Goal: Information Seeking & Learning: Learn about a topic

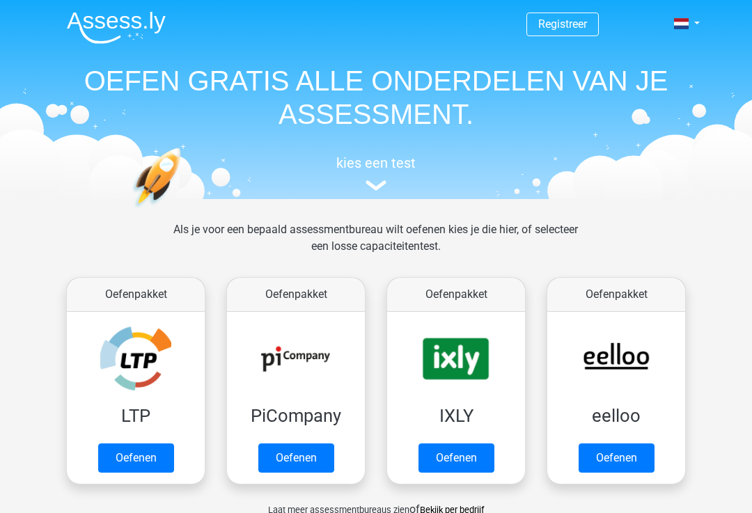
scroll to position [146, 0]
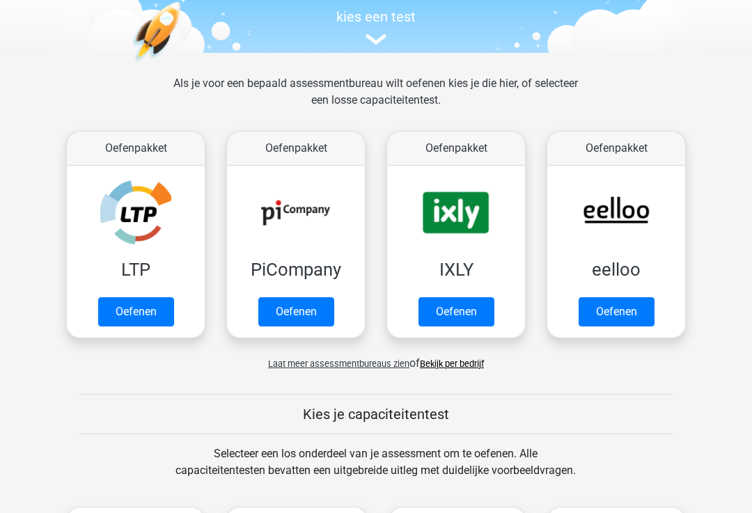
click at [117, 316] on link "Oefenen" at bounding box center [136, 311] width 76 height 29
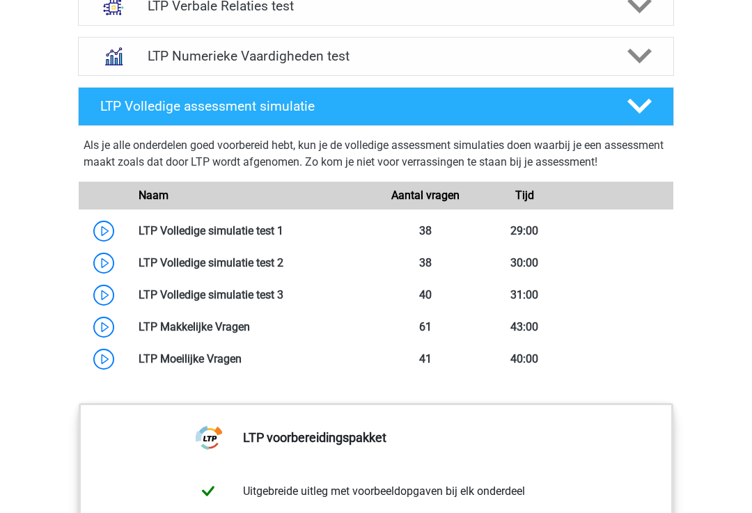
scroll to position [1055, 0]
click at [283, 228] on link at bounding box center [283, 230] width 0 height 13
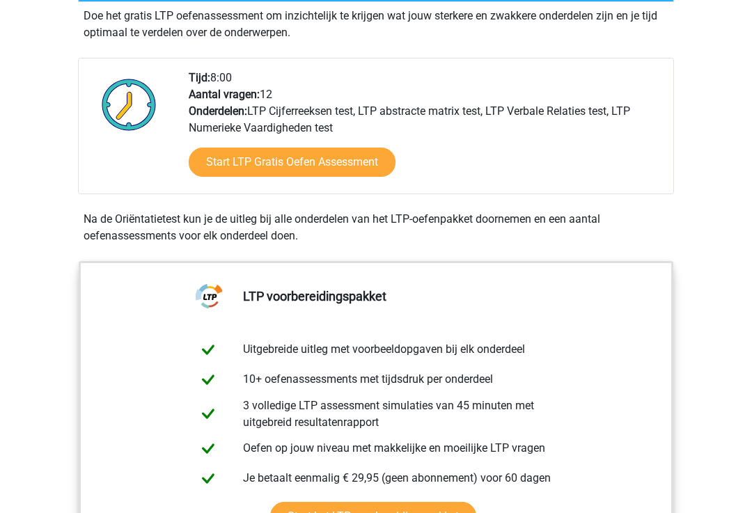
click at [201, 161] on link "Start LTP Gratis Oefen Assessment" at bounding box center [292, 162] width 207 height 29
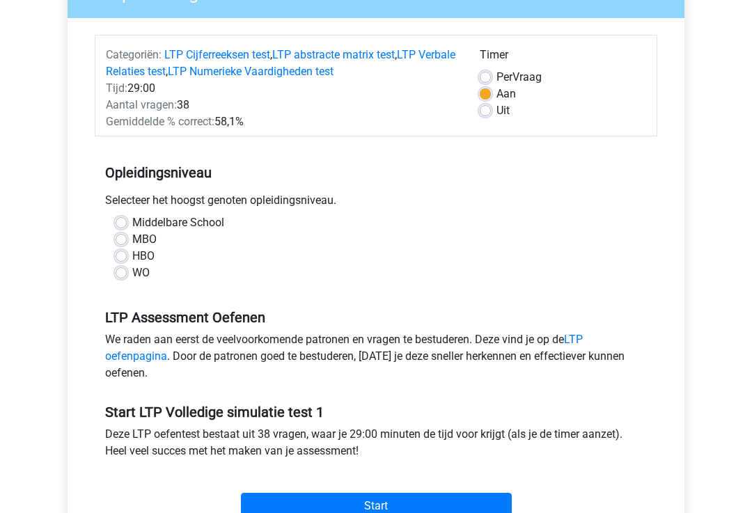
scroll to position [146, 0]
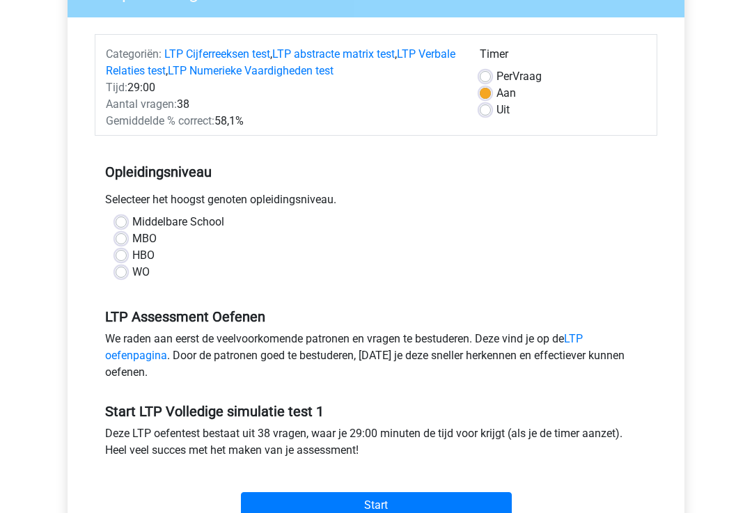
click at [132, 220] on label "Middelbare School" at bounding box center [178, 223] width 92 height 17
click at [116, 220] on input "Middelbare School" at bounding box center [121, 222] width 11 height 14
radio input "true"
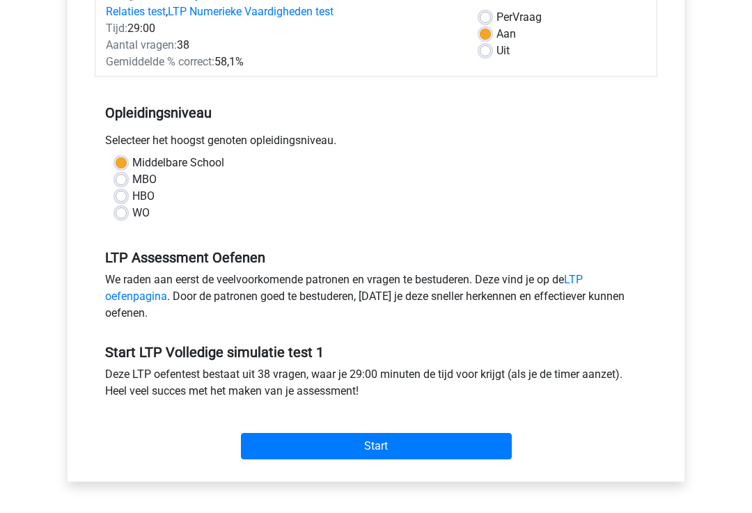
scroll to position [258, 0]
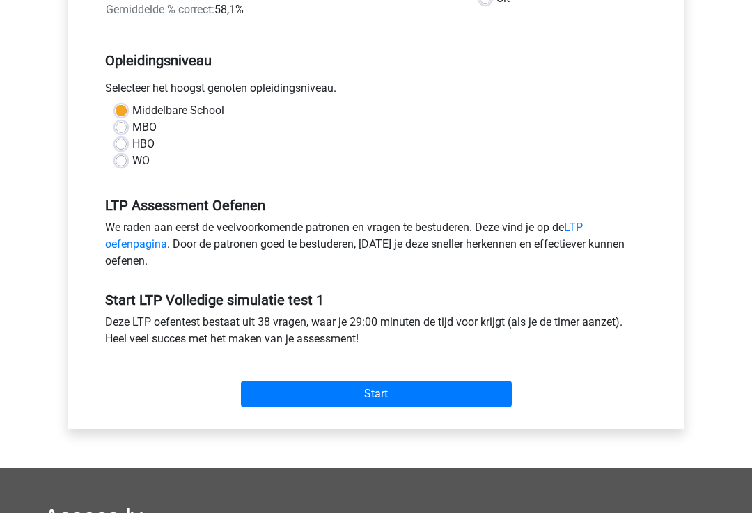
click at [269, 401] on input "Start" at bounding box center [376, 394] width 271 height 26
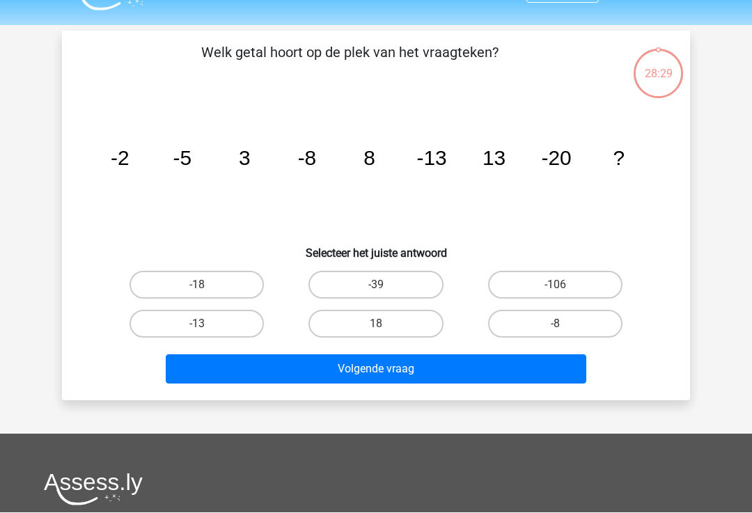
scroll to position [33, 0]
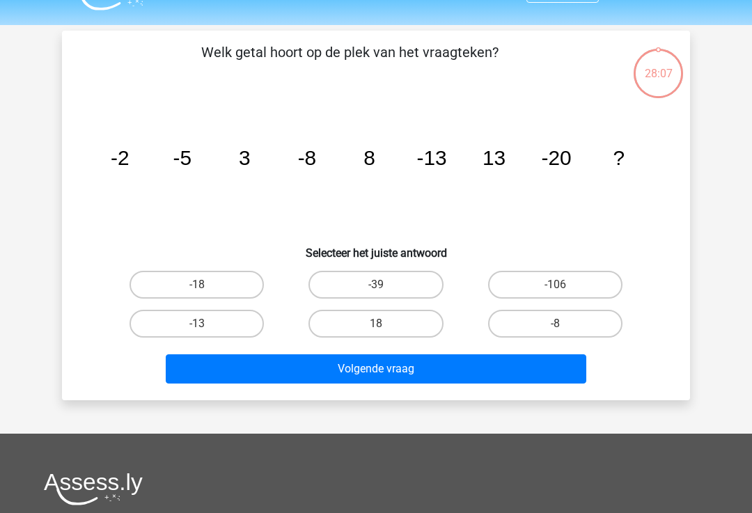
click at [339, 290] on label "-39" at bounding box center [376, 285] width 134 height 28
click at [376, 290] on input "-39" at bounding box center [380, 289] width 9 height 9
radio input "true"
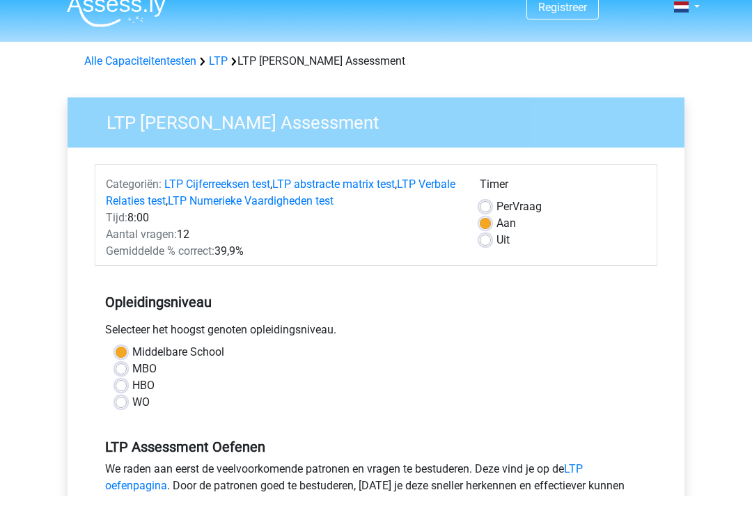
scroll to position [16, 0]
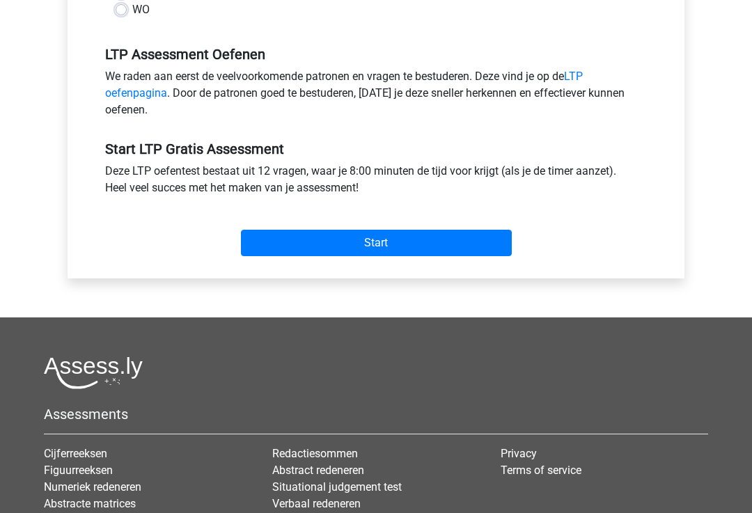
scroll to position [453, 0]
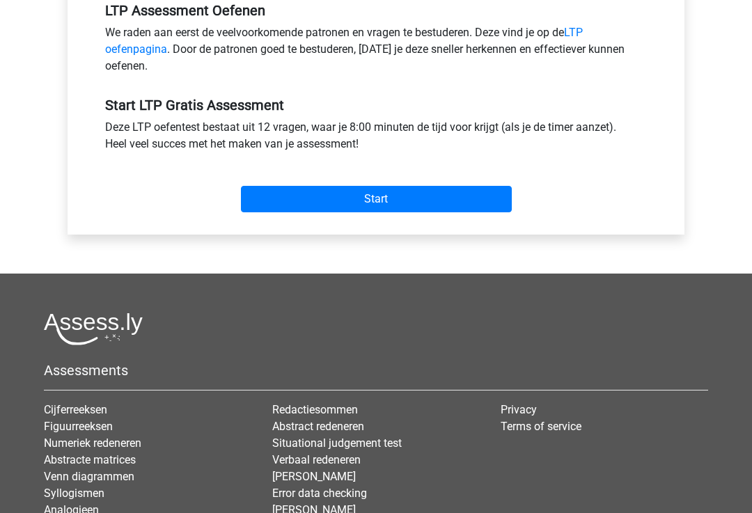
click at [288, 193] on input "Start" at bounding box center [376, 199] width 271 height 26
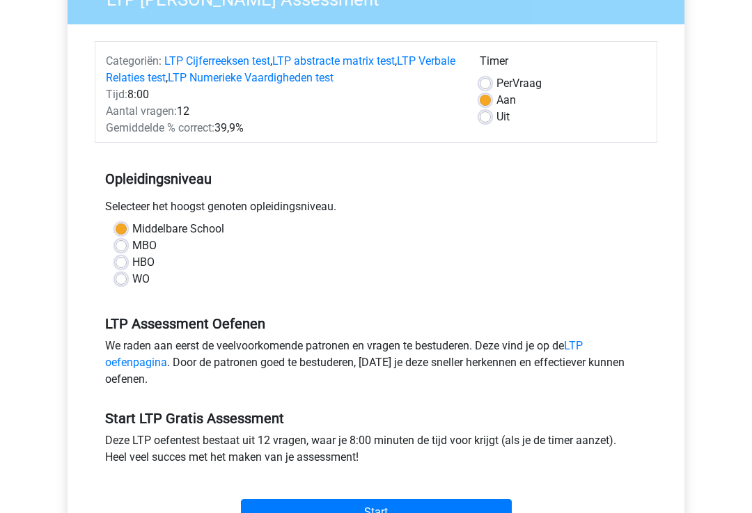
scroll to position [74, 0]
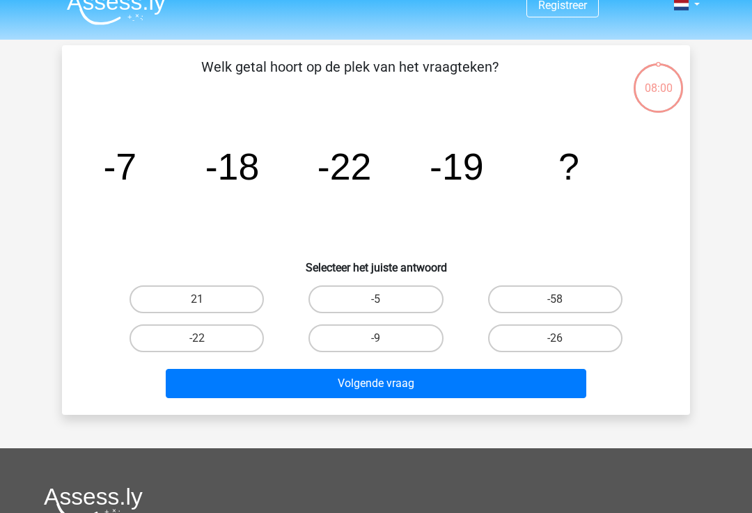
scroll to position [27, 0]
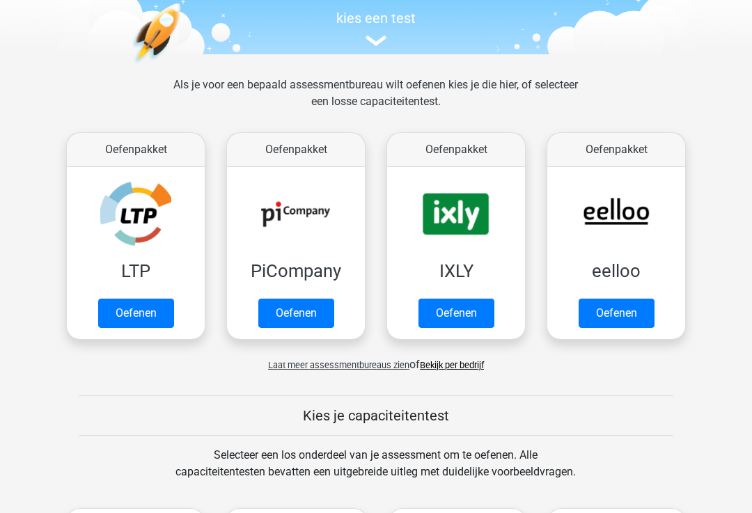
scroll to position [146, 0]
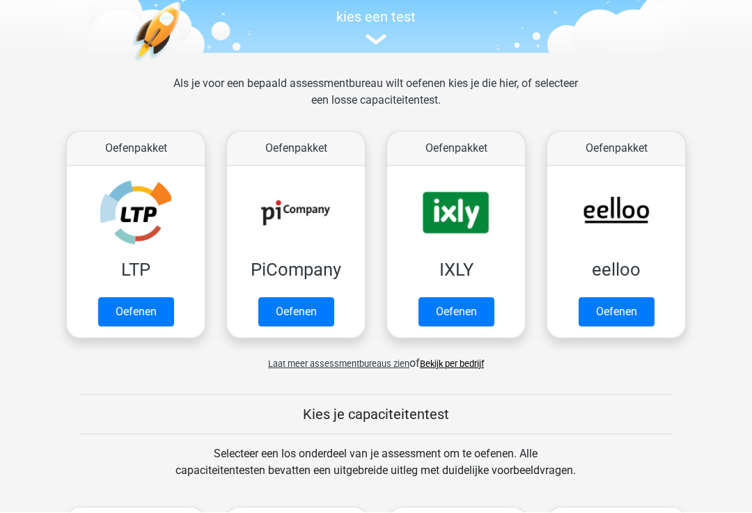
click at [270, 320] on link "Oefenen" at bounding box center [296, 312] width 76 height 29
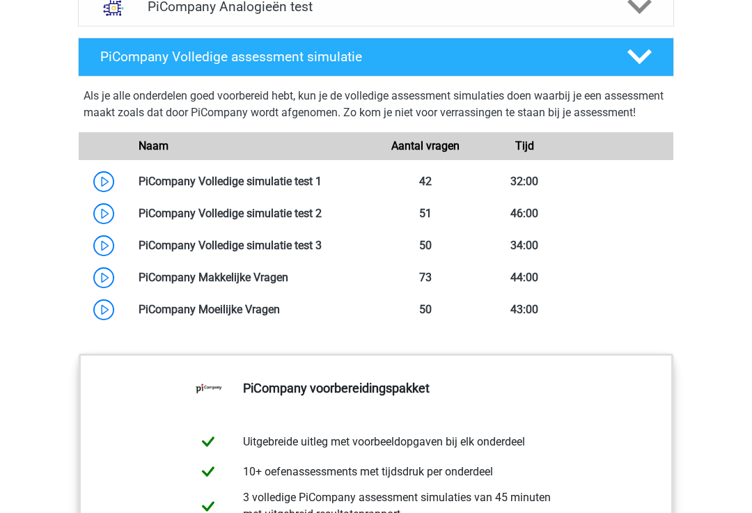
scroll to position [1126, 0]
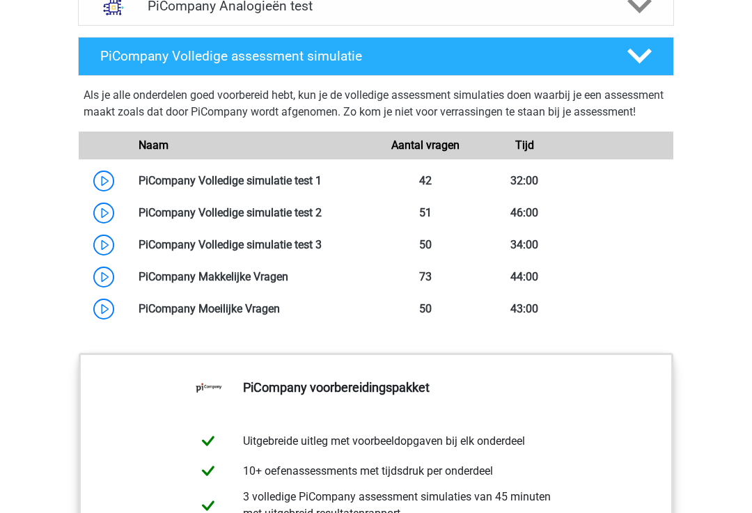
click at [322, 187] on link at bounding box center [322, 180] width 0 height 13
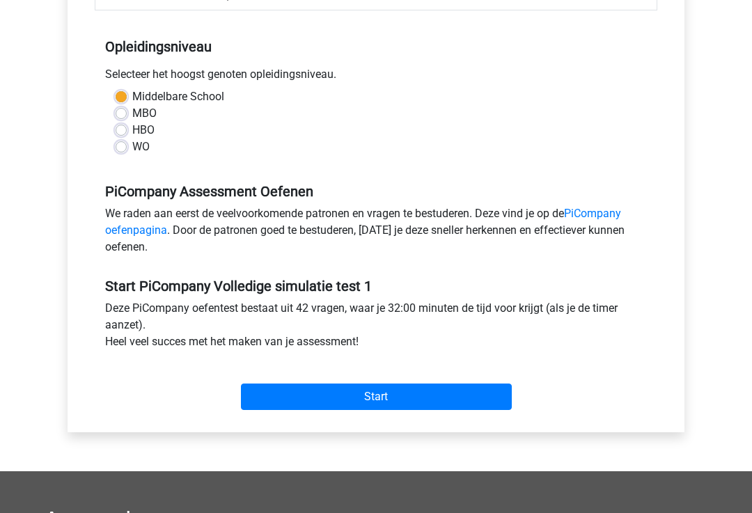
scroll to position [348, 0]
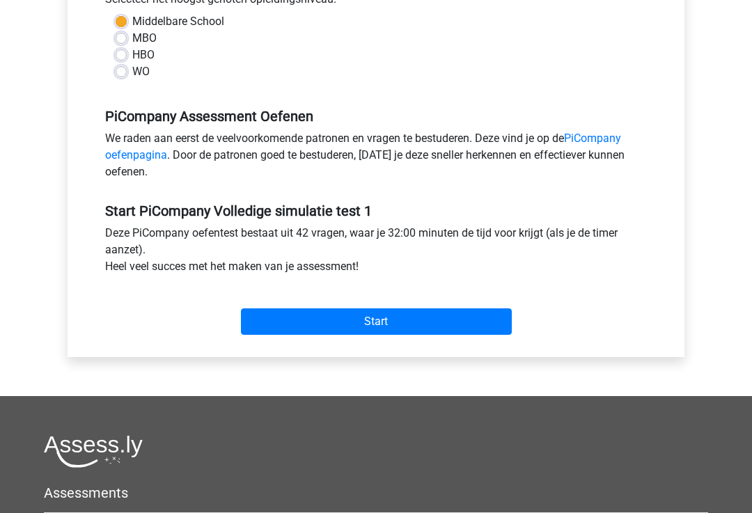
click at [260, 335] on input "Start" at bounding box center [376, 322] width 271 height 26
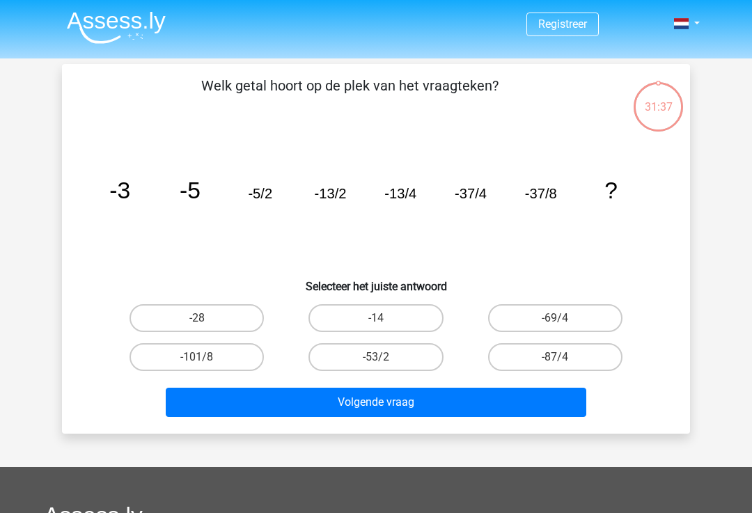
click at [144, 358] on label "-101/8" at bounding box center [197, 357] width 134 height 28
click at [197, 358] on input "-101/8" at bounding box center [201, 361] width 9 height 9
radio input "true"
click at [219, 407] on button "Volgende vraag" at bounding box center [376, 402] width 421 height 29
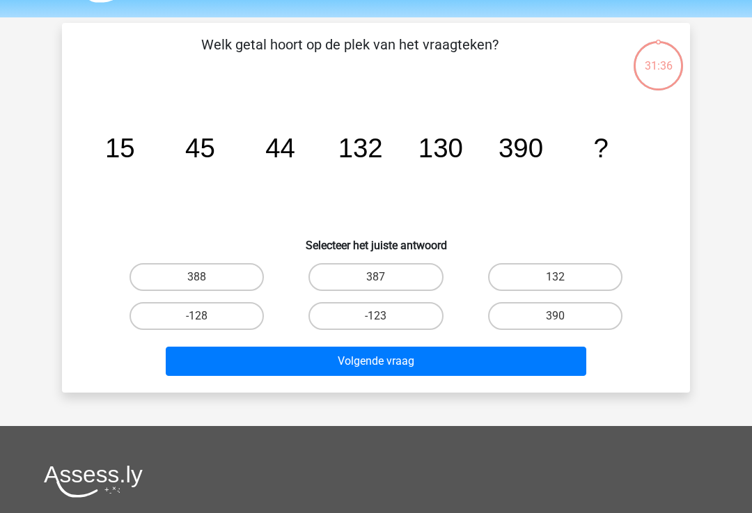
scroll to position [64, 0]
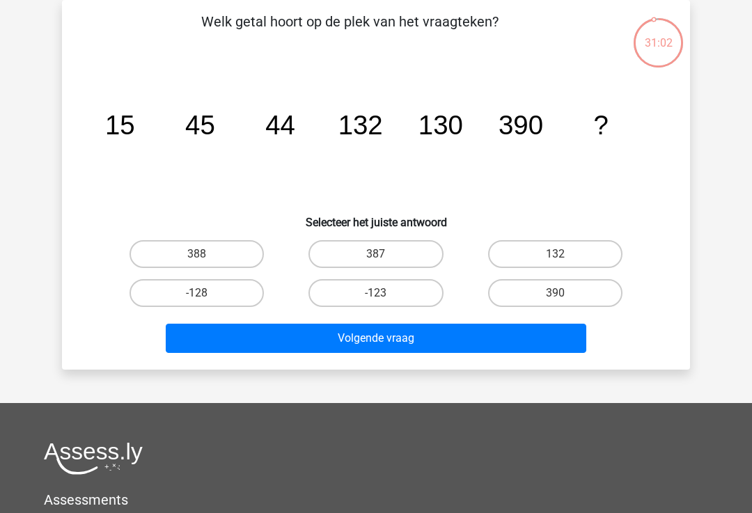
click at [155, 250] on label "388" at bounding box center [197, 254] width 134 height 28
click at [197, 254] on input "388" at bounding box center [201, 258] width 9 height 9
radio input "true"
click at [199, 334] on button "Volgende vraag" at bounding box center [376, 338] width 421 height 29
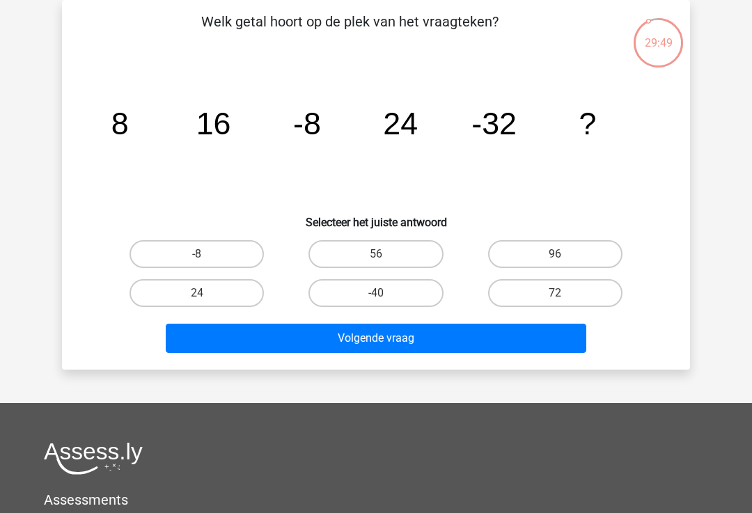
click at [345, 304] on label "-40" at bounding box center [376, 293] width 134 height 28
click at [376, 302] on input "-40" at bounding box center [380, 297] width 9 height 9
radio input "true"
click at [337, 335] on button "Volgende vraag" at bounding box center [376, 338] width 421 height 29
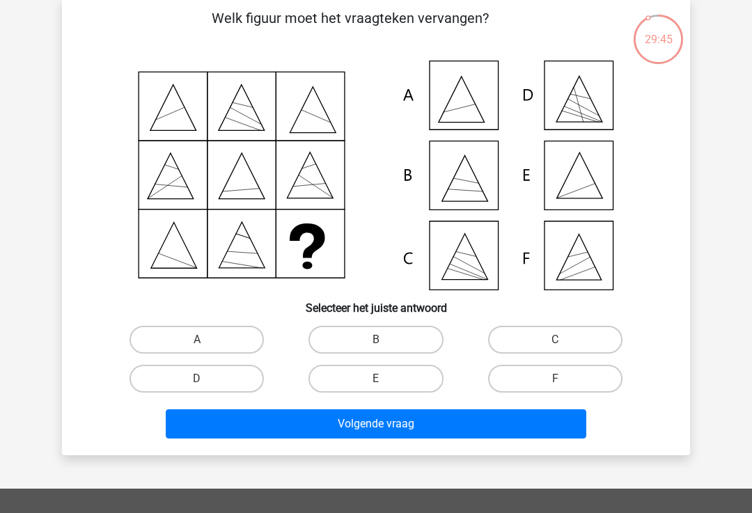
scroll to position [69, 0]
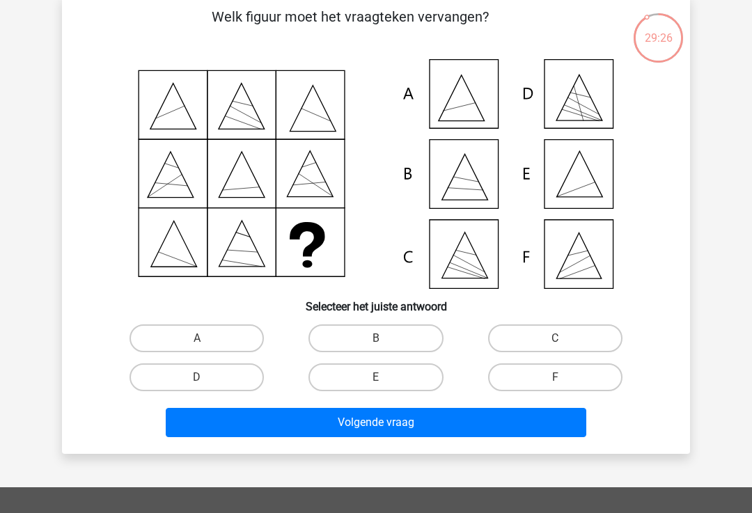
click at [380, 387] on input "E" at bounding box center [380, 382] width 9 height 9
radio input "true"
click at [362, 435] on button "Volgende vraag" at bounding box center [376, 422] width 421 height 29
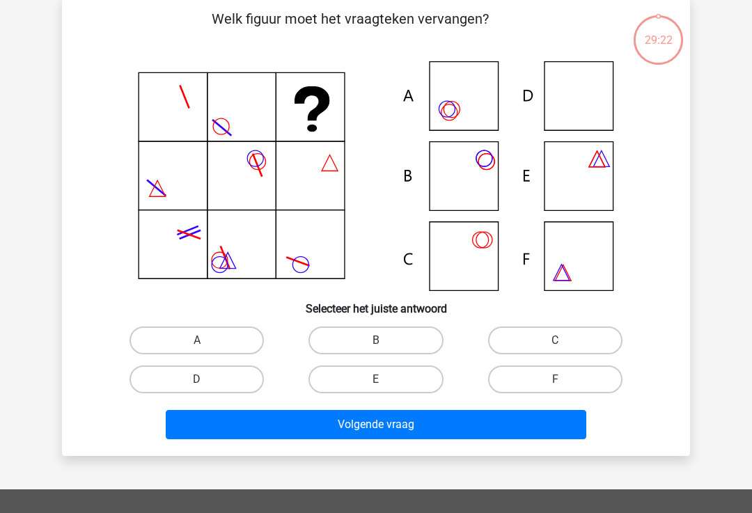
scroll to position [64, 0]
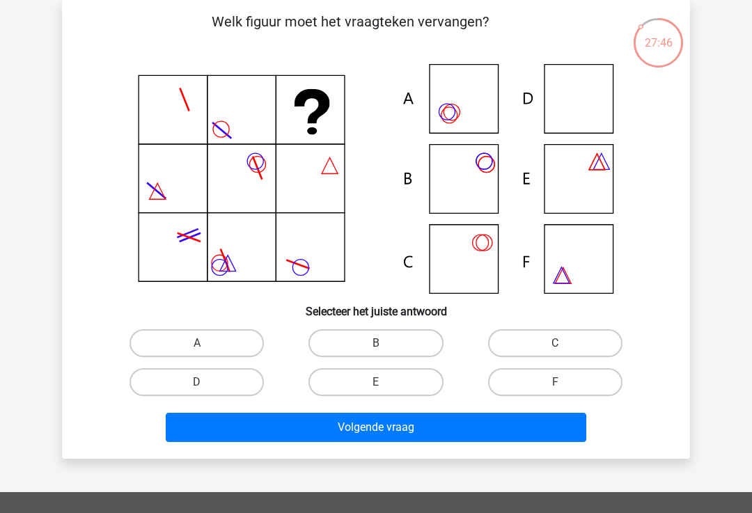
click at [360, 396] on label "E" at bounding box center [376, 382] width 134 height 28
click at [376, 391] on input "E" at bounding box center [380, 386] width 9 height 9
radio input "true"
click at [323, 417] on button "Volgende vraag" at bounding box center [376, 427] width 421 height 29
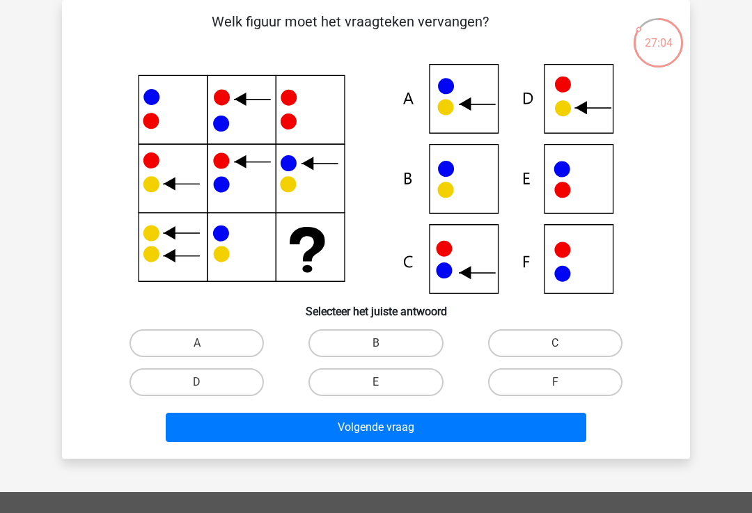
click at [176, 343] on label "A" at bounding box center [197, 343] width 134 height 28
click at [197, 343] on input "A" at bounding box center [201, 347] width 9 height 9
radio input "true"
click at [212, 433] on button "Volgende vraag" at bounding box center [376, 427] width 421 height 29
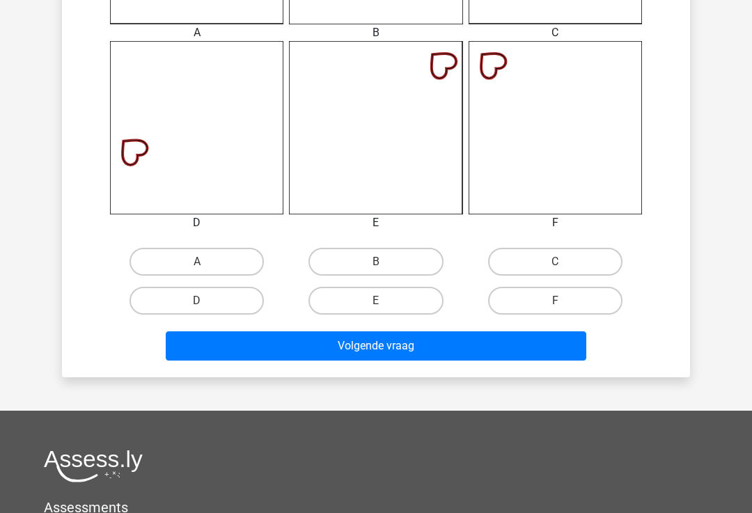
scroll to position [574, 0]
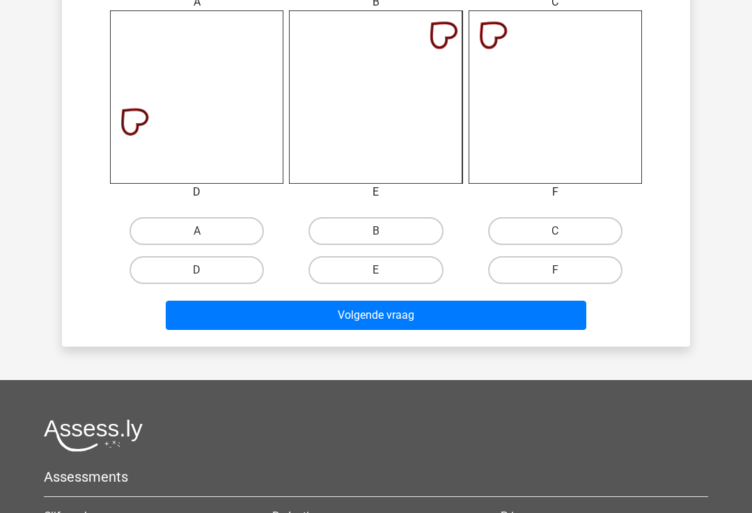
click at [529, 227] on label "C" at bounding box center [555, 231] width 134 height 28
click at [555, 231] on input "C" at bounding box center [559, 235] width 9 height 9
radio input "true"
click at [487, 311] on button "Volgende vraag" at bounding box center [376, 315] width 421 height 29
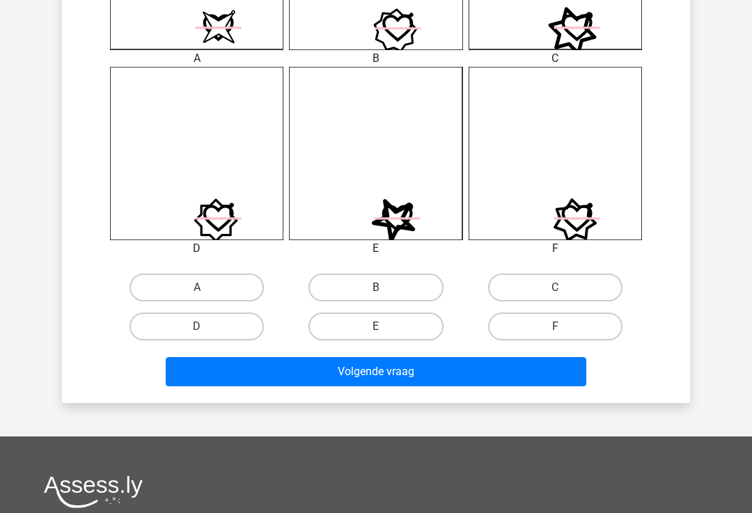
scroll to position [536, 0]
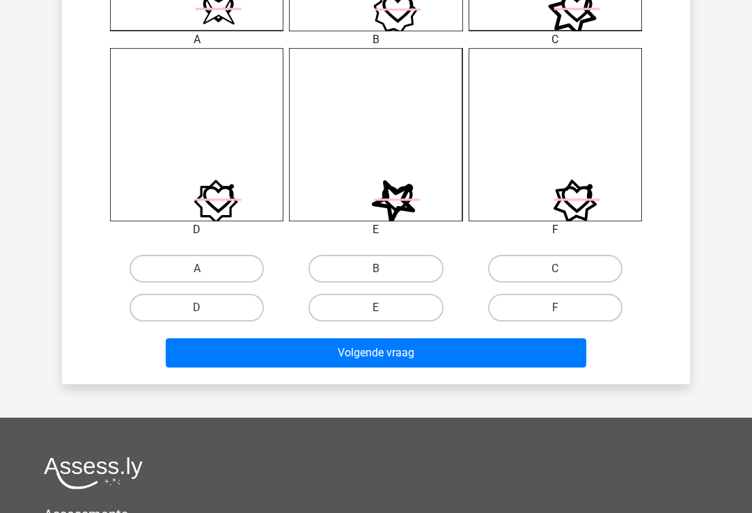
click at [339, 311] on label "E" at bounding box center [376, 308] width 134 height 28
click at [376, 311] on input "E" at bounding box center [380, 312] width 9 height 9
radio input "true"
click at [335, 365] on button "Volgende vraag" at bounding box center [376, 353] width 421 height 29
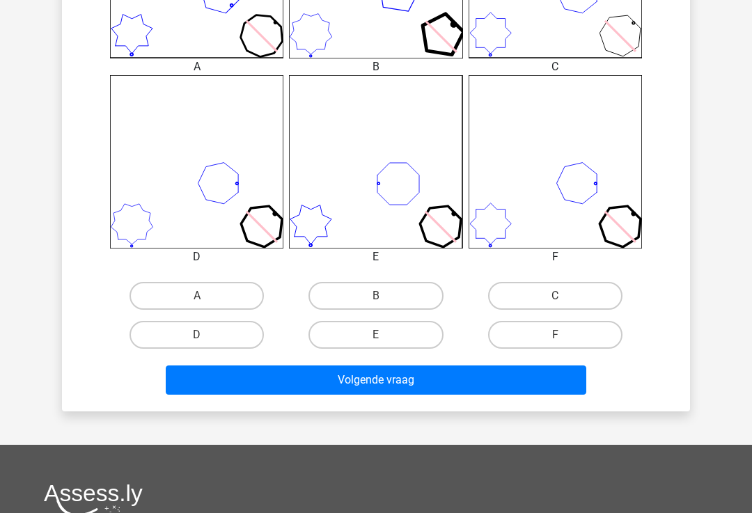
scroll to position [525, 0]
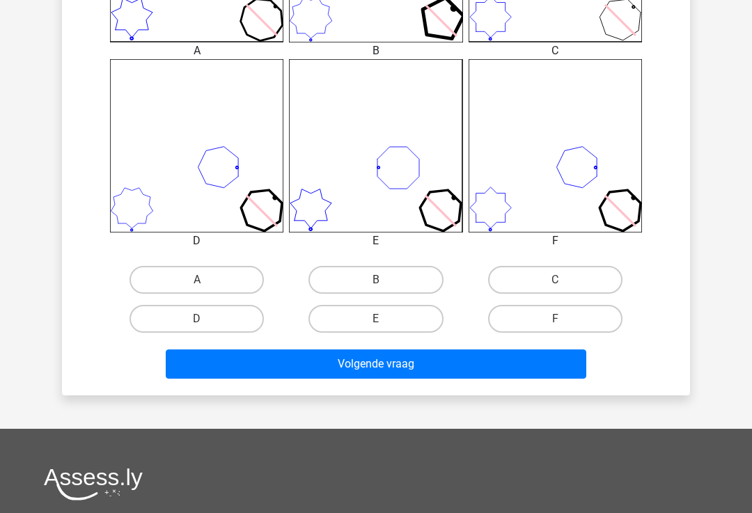
click at [140, 321] on label "D" at bounding box center [197, 319] width 134 height 28
click at [197, 321] on input "D" at bounding box center [201, 323] width 9 height 9
radio input "true"
click at [187, 366] on button "Volgende vraag" at bounding box center [376, 364] width 421 height 29
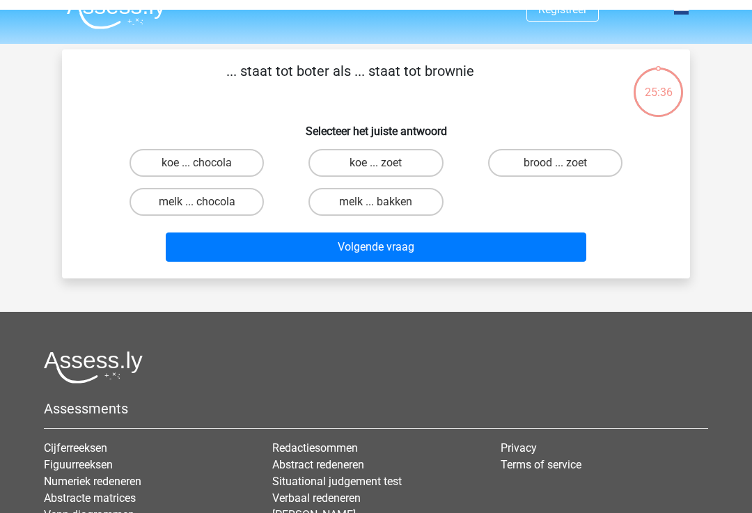
scroll to position [0, 0]
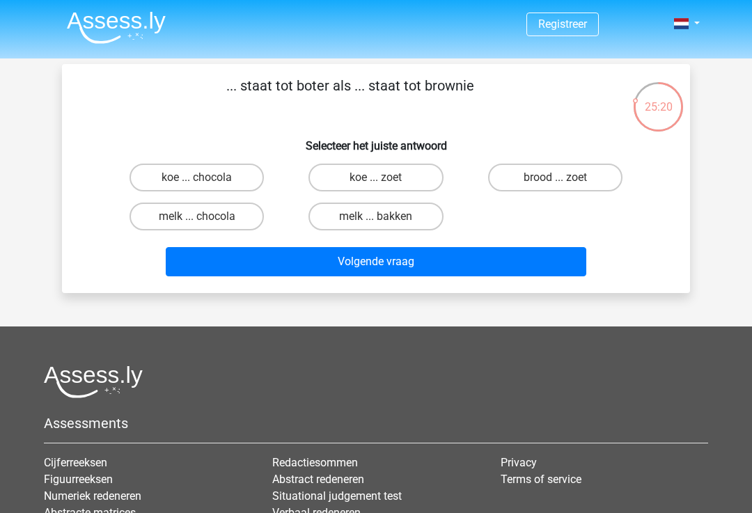
click at [150, 222] on label "melk ... chocola" at bounding box center [197, 217] width 134 height 28
click at [197, 222] on input "melk ... chocola" at bounding box center [201, 221] width 9 height 9
radio input "true"
click at [193, 267] on button "Volgende vraag" at bounding box center [376, 261] width 421 height 29
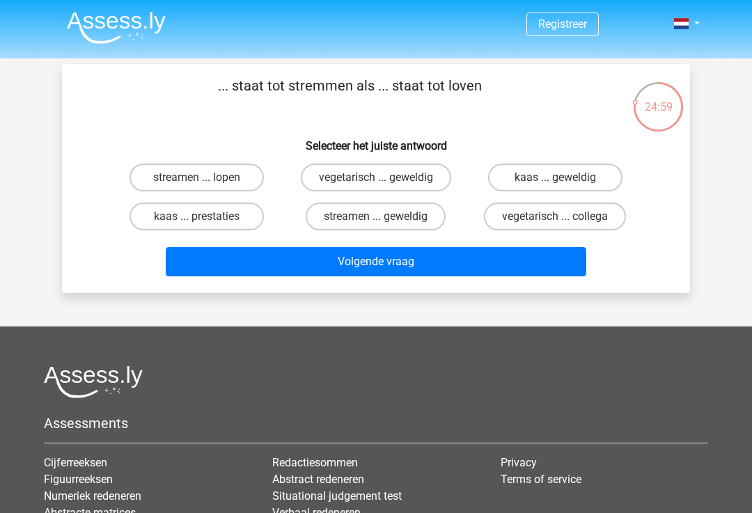
click at [141, 181] on label "streamen ... lopen" at bounding box center [197, 178] width 134 height 28
click at [197, 181] on input "streamen ... lopen" at bounding box center [201, 182] width 9 height 9
radio input "true"
click at [189, 263] on button "Volgende vraag" at bounding box center [376, 261] width 421 height 29
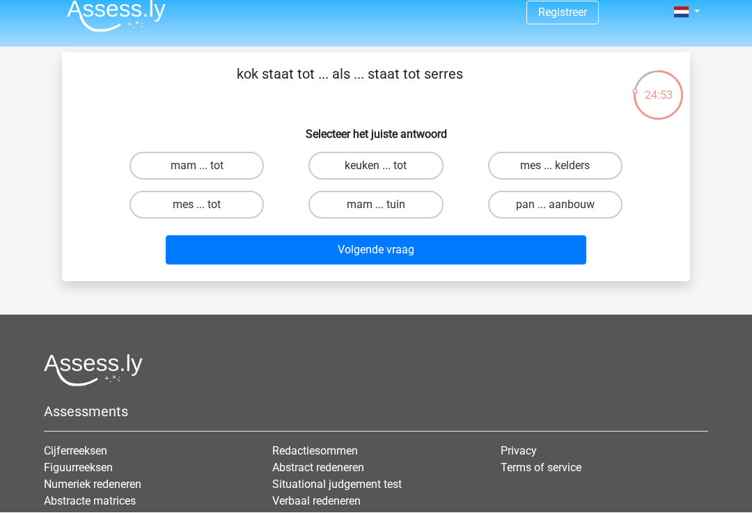
scroll to position [12, 0]
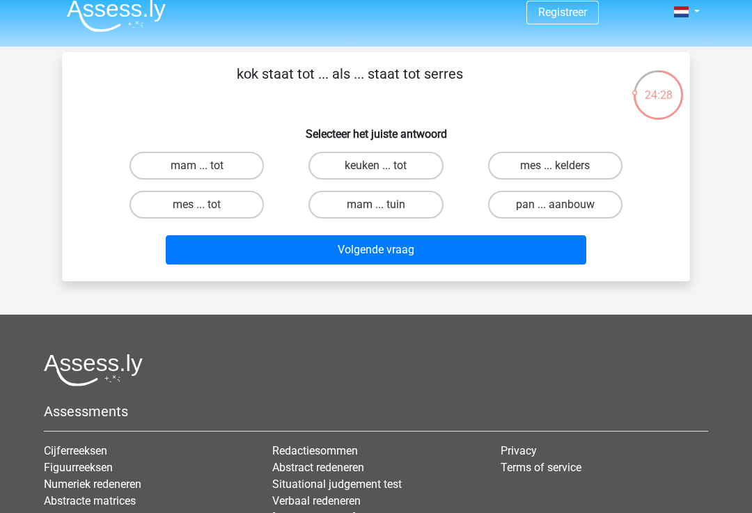
click at [604, 171] on label "mes ... kelders" at bounding box center [555, 166] width 134 height 28
click at [564, 171] on input "mes ... kelders" at bounding box center [559, 170] width 9 height 9
radio input "true"
click at [171, 249] on button "Volgende vraag" at bounding box center [376, 249] width 421 height 29
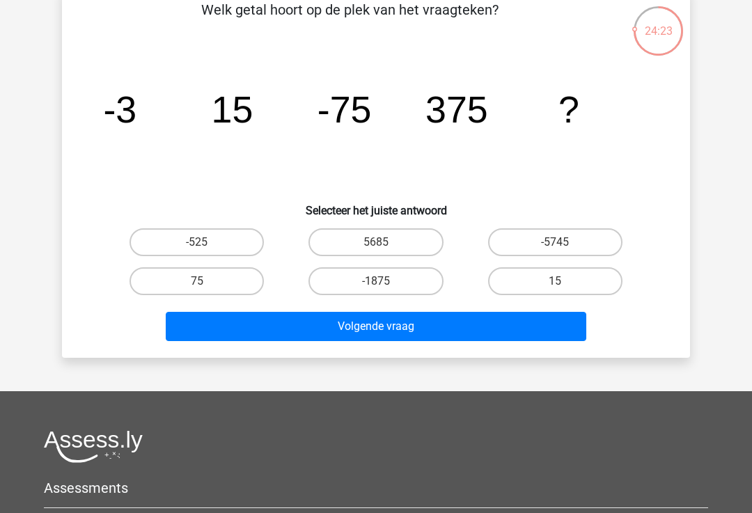
scroll to position [75, 0]
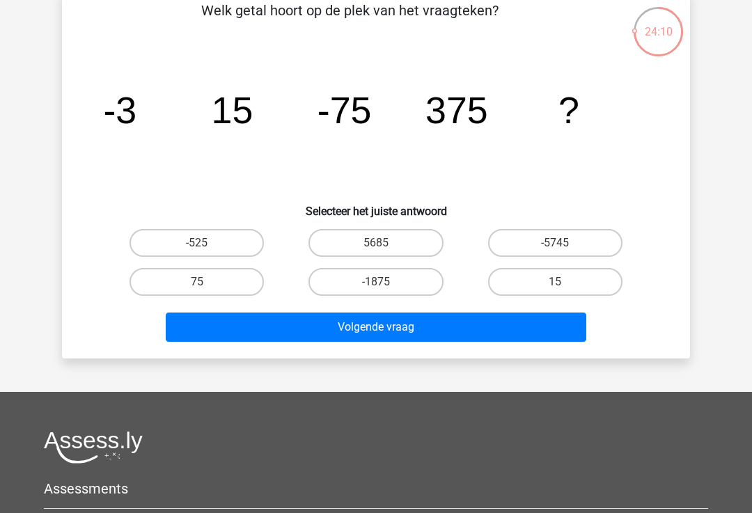
click at [342, 293] on label "-1875" at bounding box center [376, 282] width 134 height 28
click at [376, 291] on input "-1875" at bounding box center [380, 286] width 9 height 9
radio input "true"
click at [188, 331] on button "Volgende vraag" at bounding box center [376, 327] width 421 height 29
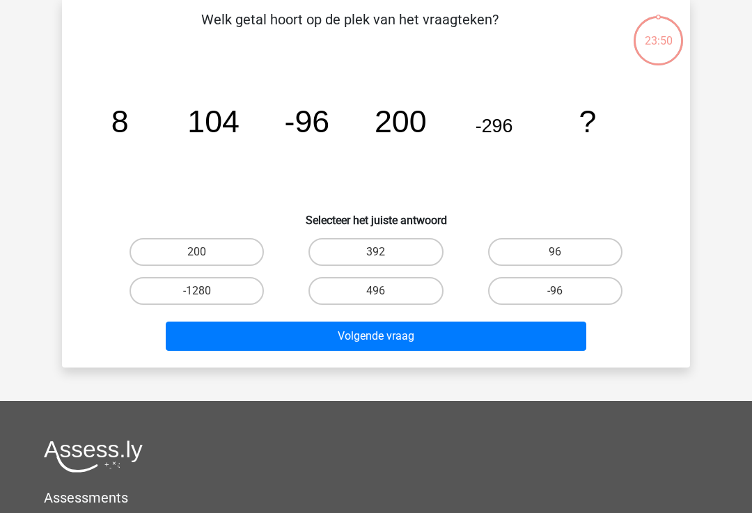
scroll to position [64, 0]
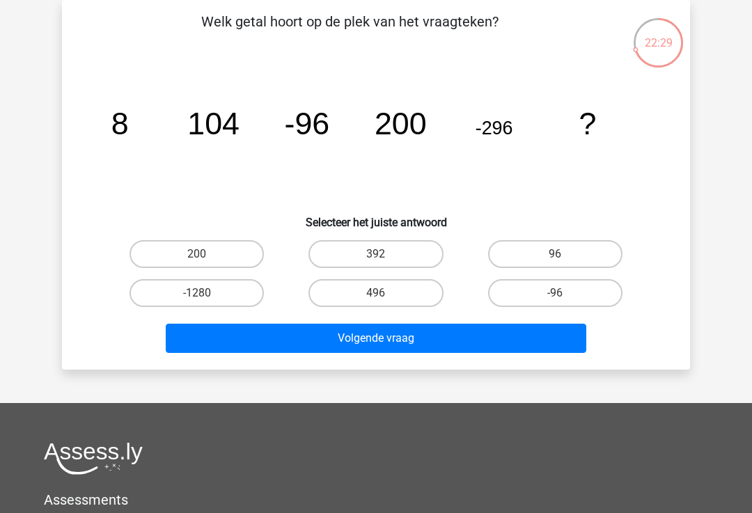
click at [529, 306] on label "-96" at bounding box center [555, 293] width 134 height 28
click at [555, 302] on input "-96" at bounding box center [559, 297] width 9 height 9
radio input "true"
click at [515, 332] on button "Volgende vraag" at bounding box center [376, 338] width 421 height 29
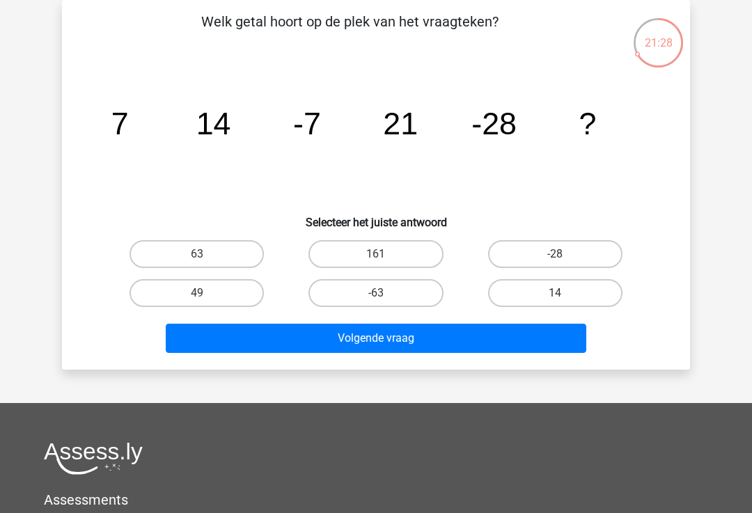
click at [526, 294] on label "14" at bounding box center [555, 293] width 134 height 28
click at [555, 294] on input "14" at bounding box center [559, 297] width 9 height 9
radio input "true"
click at [516, 334] on button "Volgende vraag" at bounding box center [376, 338] width 421 height 29
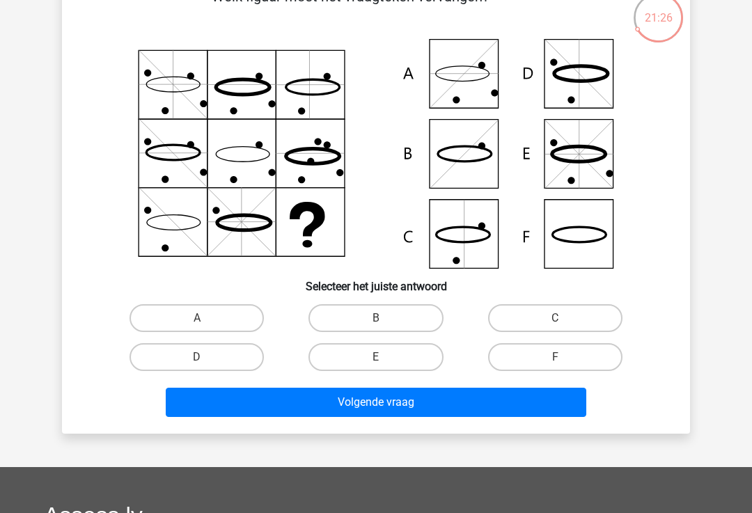
scroll to position [89, 0]
click at [210, 364] on label "D" at bounding box center [197, 357] width 134 height 28
click at [206, 364] on input "D" at bounding box center [201, 361] width 9 height 9
radio input "true"
click at [235, 417] on button "Volgende vraag" at bounding box center [376, 402] width 421 height 29
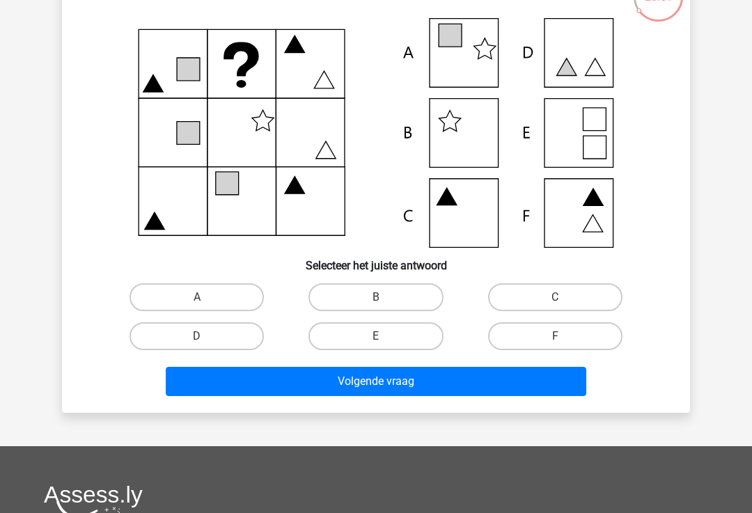
scroll to position [110, 0]
click at [178, 349] on label "D" at bounding box center [197, 337] width 134 height 28
click at [197, 345] on input "D" at bounding box center [201, 340] width 9 height 9
radio input "true"
click at [231, 407] on div "Welk figuur moet het vraagteken vervangen? Selecteer het juiste antwoord" at bounding box center [376, 183] width 628 height 459
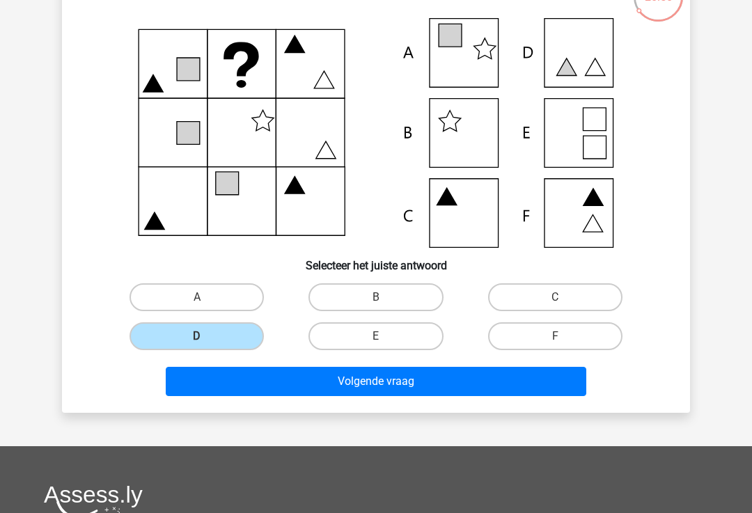
click at [208, 392] on button "Volgende vraag" at bounding box center [376, 381] width 421 height 29
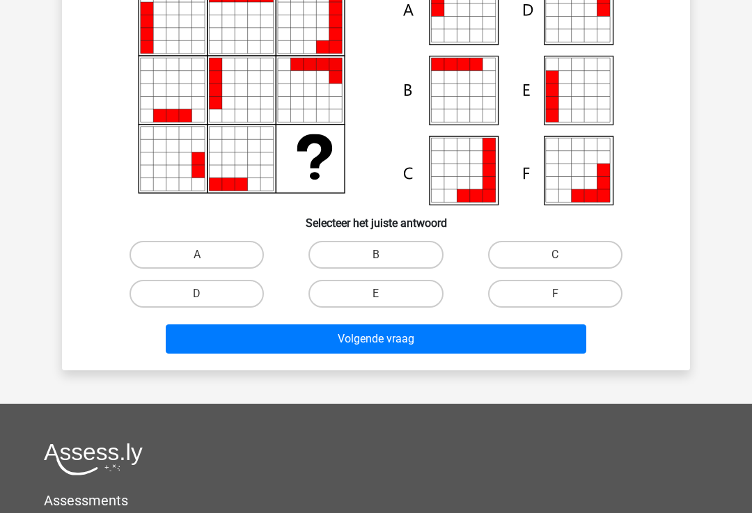
scroll to position [155, 0]
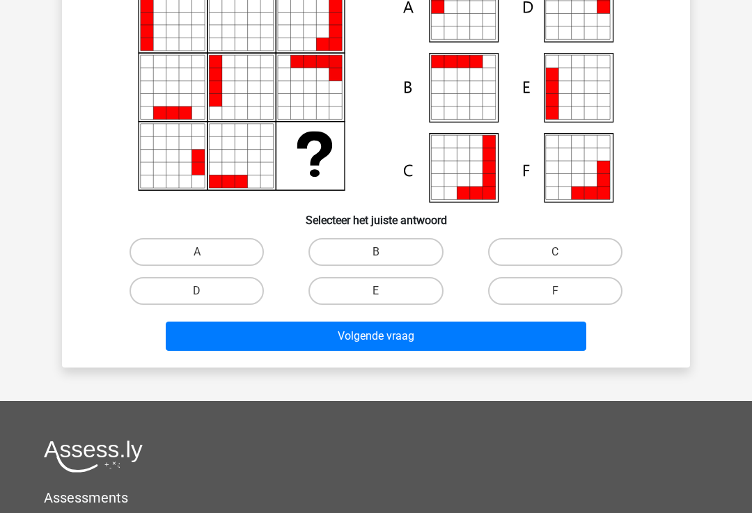
click at [500, 293] on label "F" at bounding box center [555, 291] width 134 height 28
click at [555, 293] on input "F" at bounding box center [559, 295] width 9 height 9
radio input "true"
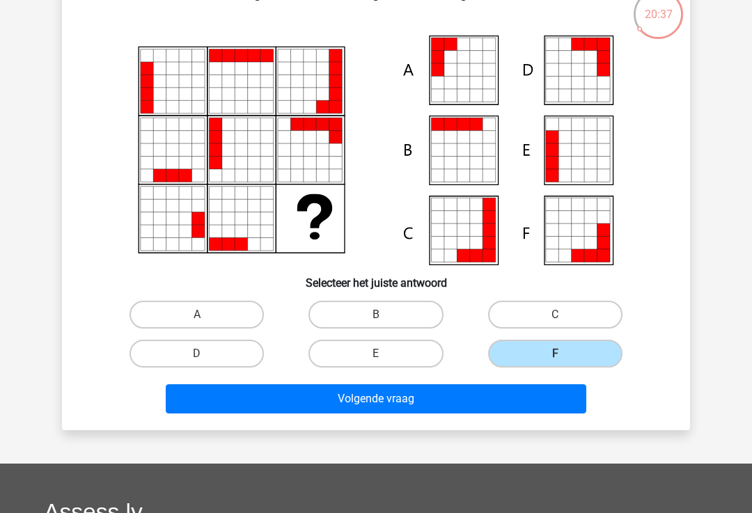
scroll to position [84, 0]
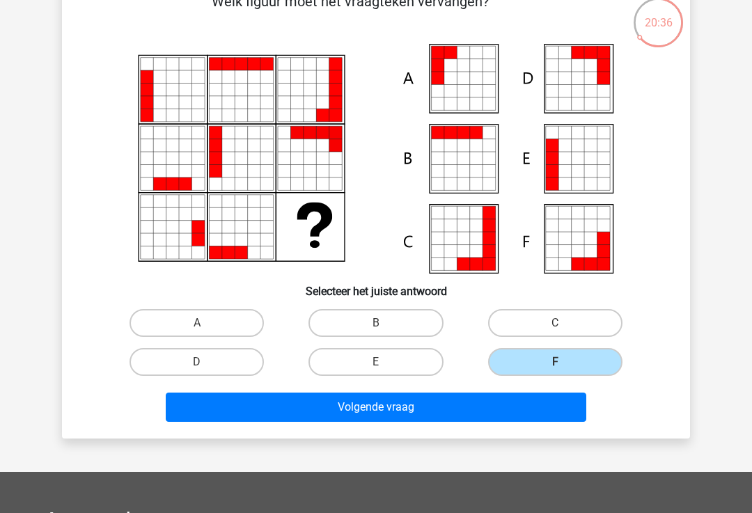
click at [184, 419] on button "Volgende vraag" at bounding box center [376, 407] width 421 height 29
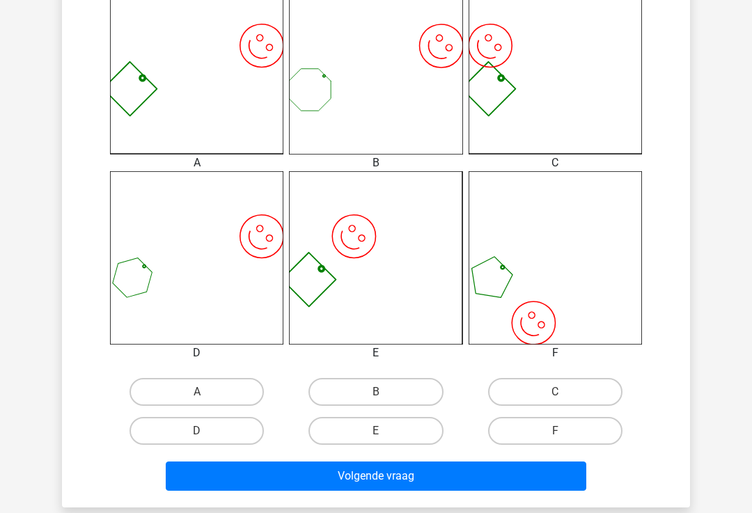
scroll to position [473, 0]
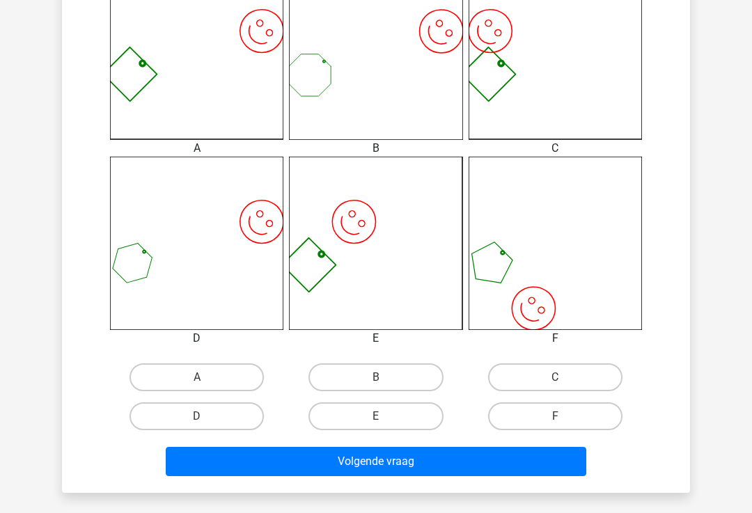
click at [135, 283] on icon "image/svg+xml" at bounding box center [196, 243] width 173 height 173
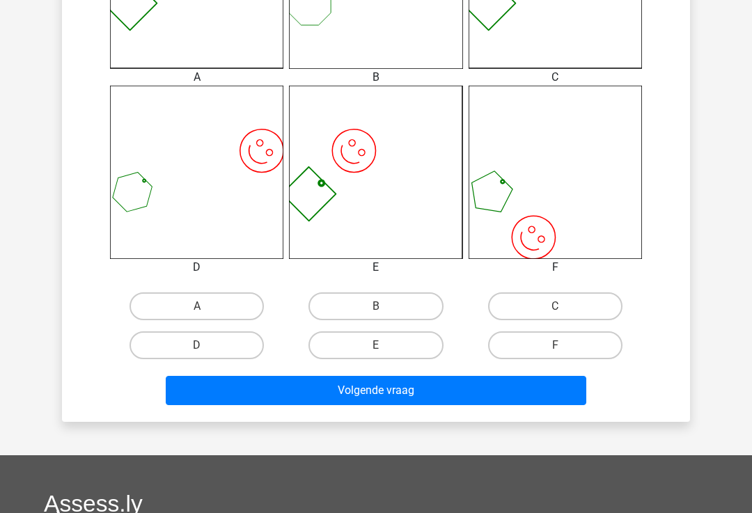
scroll to position [569, 0]
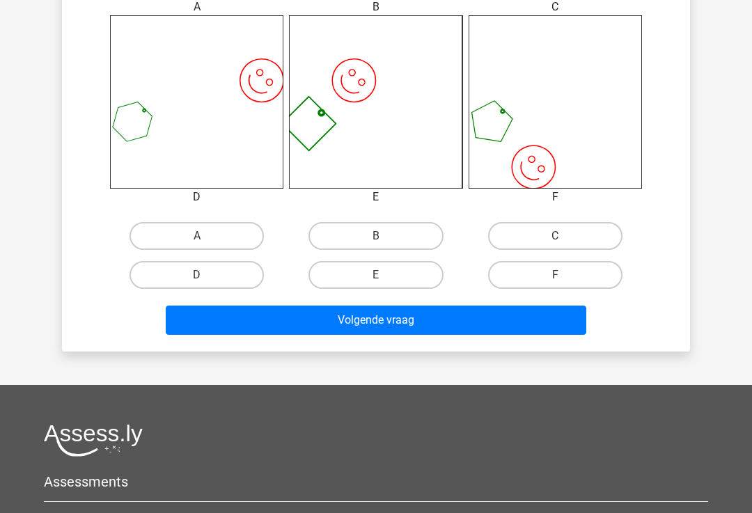
click at [164, 270] on label "D" at bounding box center [197, 275] width 134 height 28
click at [197, 275] on input "D" at bounding box center [201, 279] width 9 height 9
radio input "true"
click at [196, 329] on button "Volgende vraag" at bounding box center [376, 320] width 421 height 29
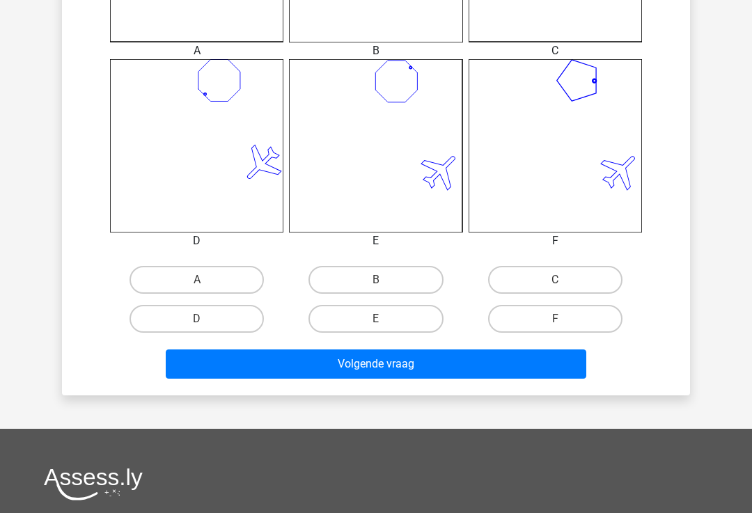
scroll to position [527, 0]
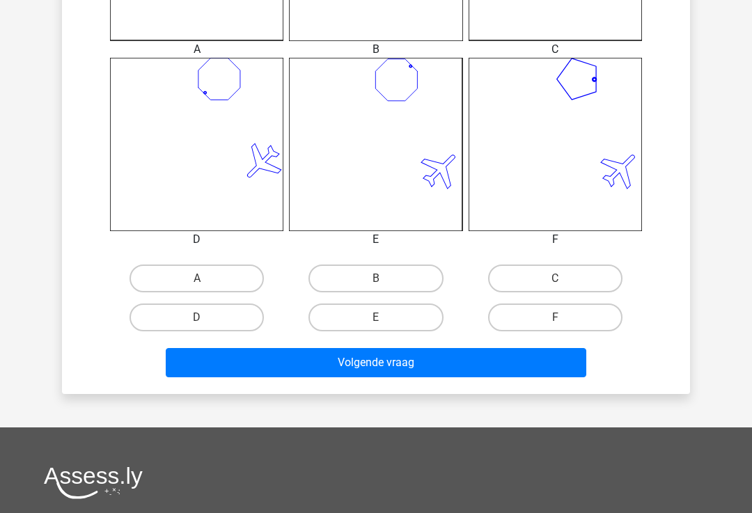
click at [607, 316] on label "F" at bounding box center [555, 318] width 134 height 28
click at [564, 318] on input "F" at bounding box center [559, 322] width 9 height 9
radio input "true"
click at [568, 367] on button "Volgende vraag" at bounding box center [376, 362] width 421 height 29
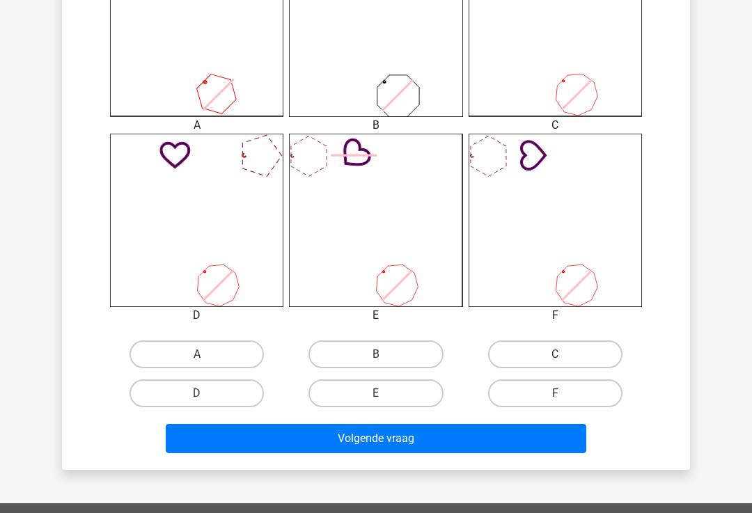
scroll to position [456, 0]
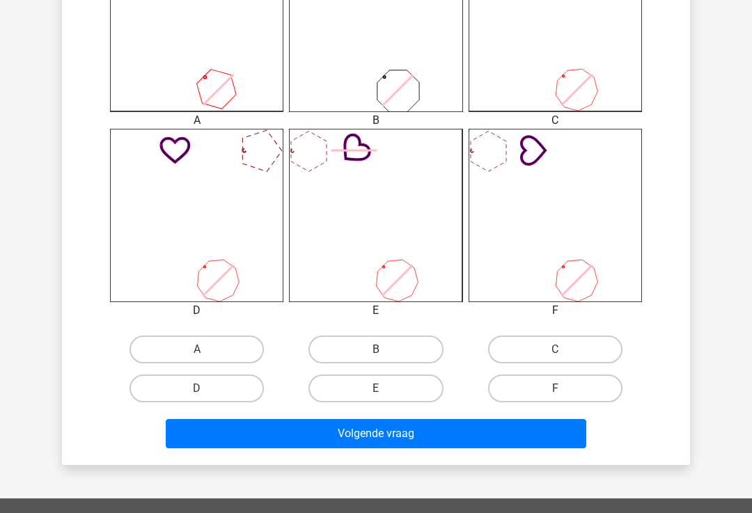
click at [617, 356] on label "C" at bounding box center [555, 350] width 134 height 28
click at [564, 356] on input "C" at bounding box center [559, 354] width 9 height 9
radio input "true"
click at [579, 440] on button "Volgende vraag" at bounding box center [376, 433] width 421 height 29
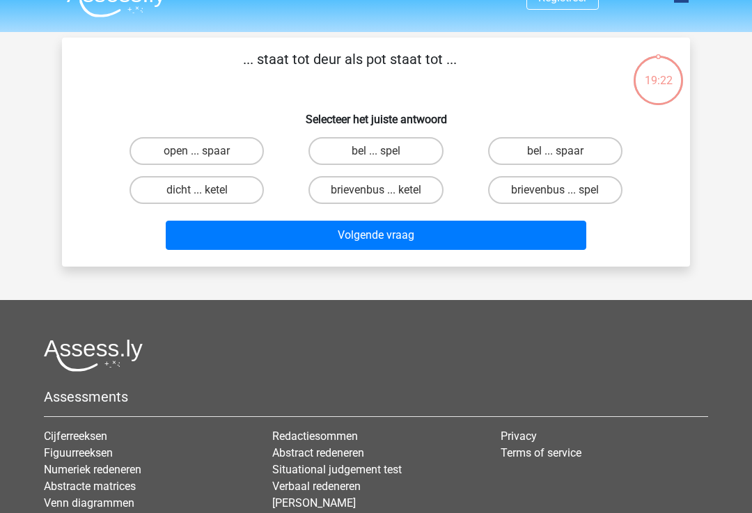
scroll to position [0, 0]
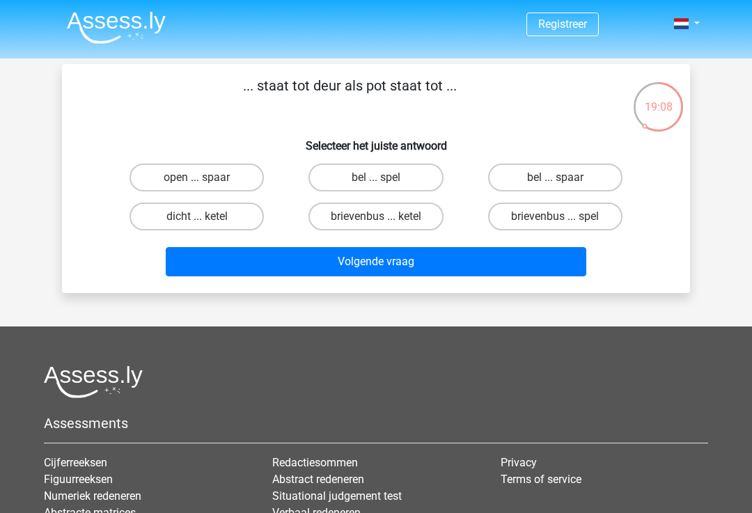
click at [329, 219] on label "brievenbus ... ketel" at bounding box center [376, 217] width 134 height 28
click at [376, 219] on input "brievenbus ... ketel" at bounding box center [380, 221] width 9 height 9
radio input "true"
click at [251, 270] on button "Volgende vraag" at bounding box center [376, 261] width 421 height 29
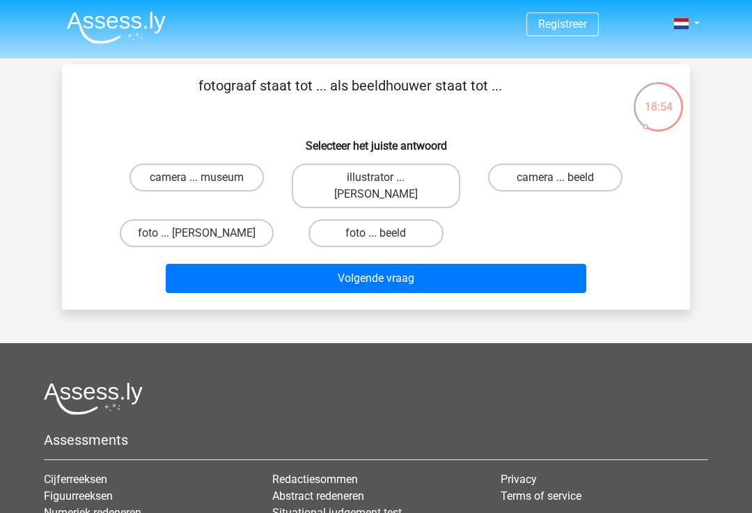
click at [598, 183] on label "camera ... beeld" at bounding box center [555, 178] width 134 height 28
click at [564, 183] on input "camera ... beeld" at bounding box center [559, 182] width 9 height 9
radio input "true"
click at [343, 225] on label "foto ... beeld" at bounding box center [376, 233] width 134 height 28
click at [376, 233] on input "foto ... beeld" at bounding box center [380, 237] width 9 height 9
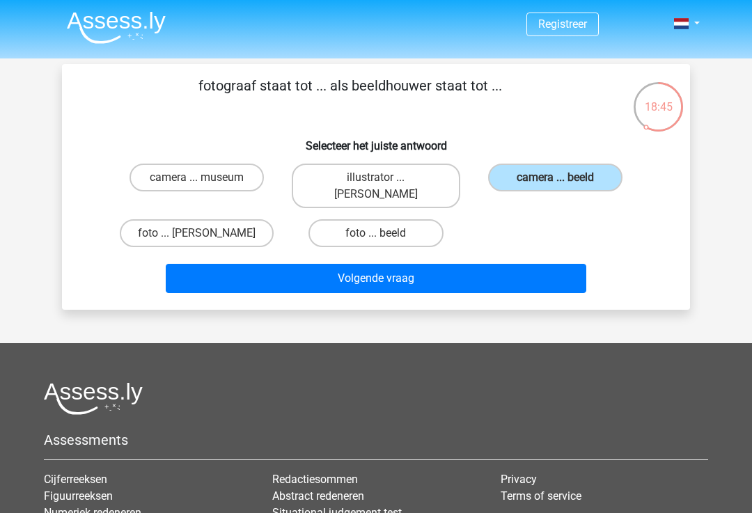
radio input "true"
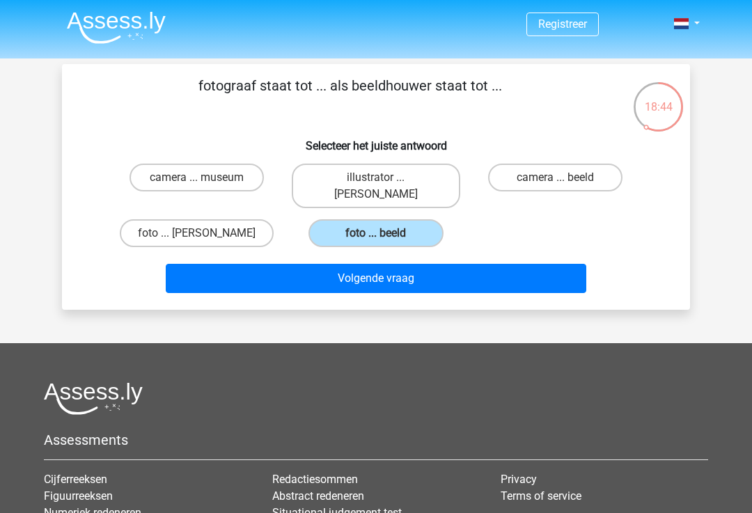
click at [313, 264] on button "Volgende vraag" at bounding box center [376, 278] width 421 height 29
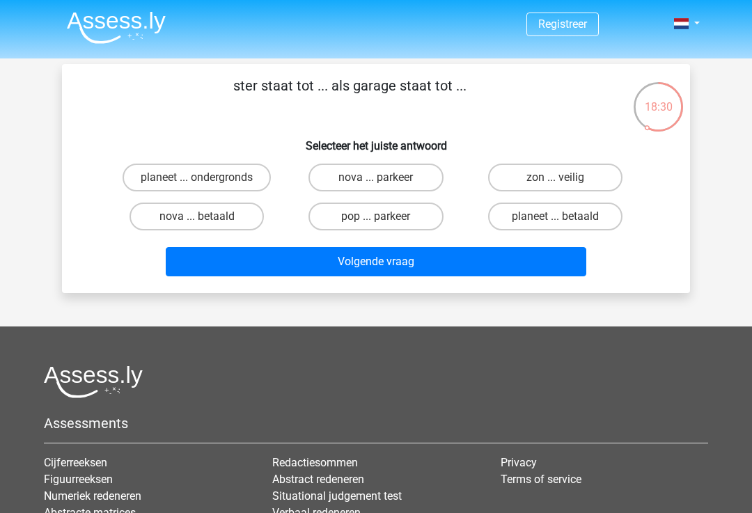
click at [145, 173] on label "planeet ... ondergronds" at bounding box center [197, 178] width 148 height 28
click at [197, 178] on input "planeet ... ondergronds" at bounding box center [201, 182] width 9 height 9
radio input "true"
click at [196, 265] on button "Volgende vraag" at bounding box center [376, 261] width 421 height 29
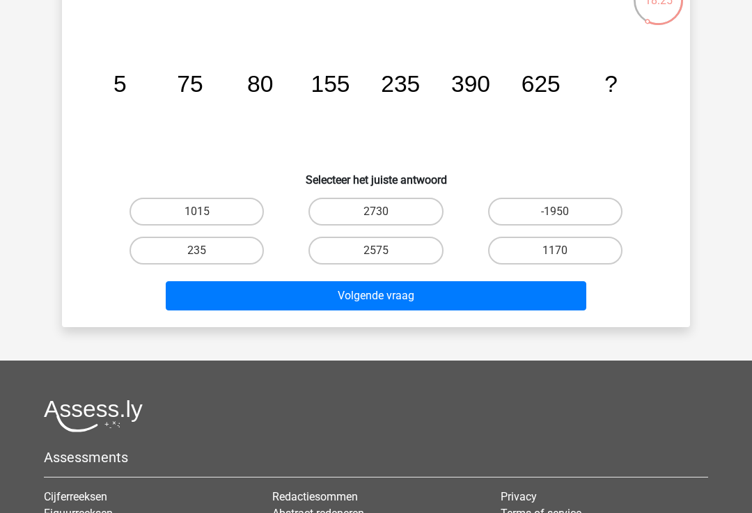
scroll to position [104, 0]
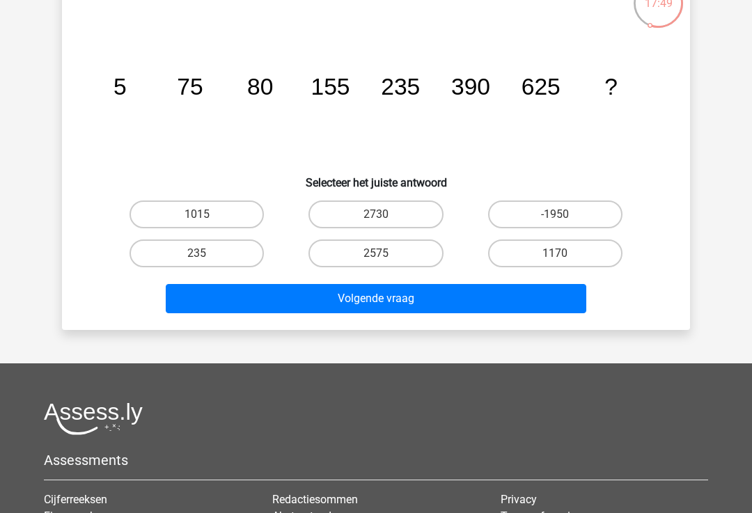
click at [157, 228] on label "1015" at bounding box center [197, 215] width 134 height 28
click at [197, 224] on input "1015" at bounding box center [201, 219] width 9 height 9
radio input "true"
click at [202, 292] on button "Volgende vraag" at bounding box center [376, 298] width 421 height 29
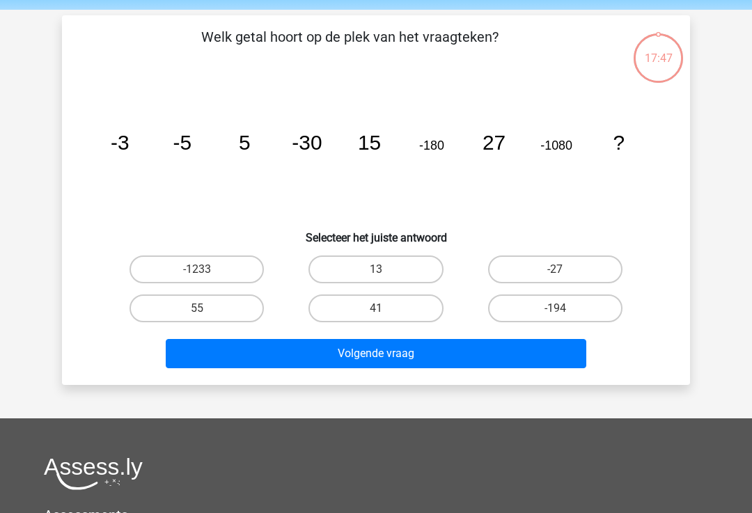
scroll to position [38, 0]
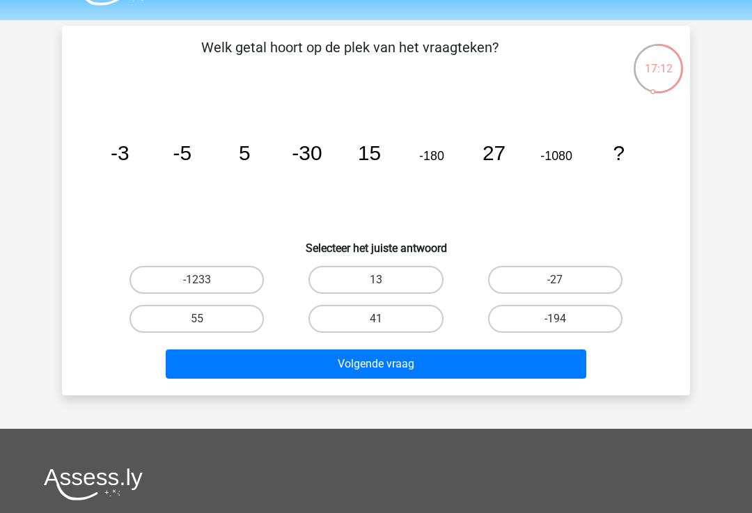
click at [326, 318] on label "41" at bounding box center [376, 319] width 134 height 28
click at [376, 319] on input "41" at bounding box center [380, 323] width 9 height 9
radio input "true"
click at [311, 373] on button "Volgende vraag" at bounding box center [376, 364] width 421 height 29
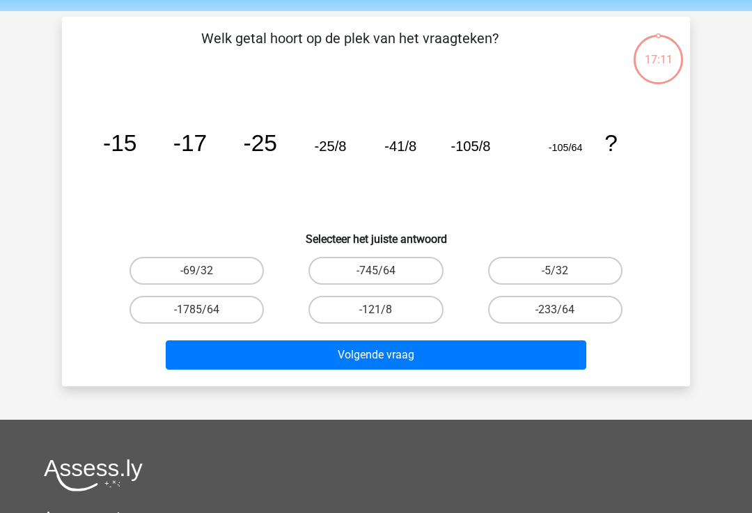
scroll to position [64, 0]
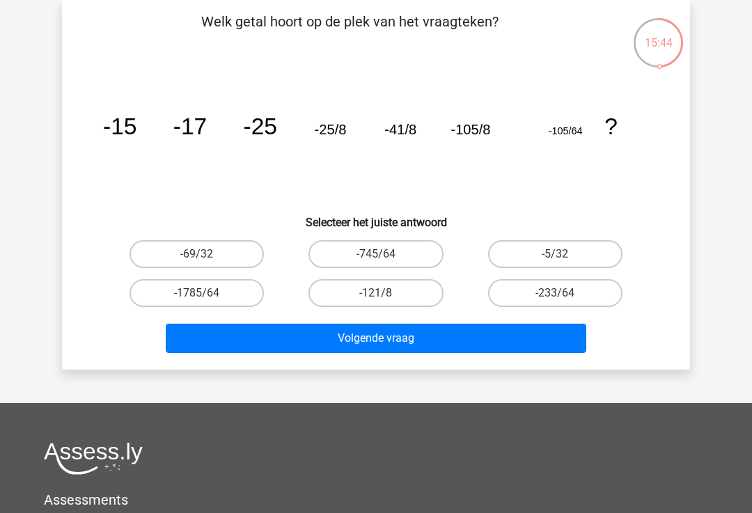
click at [421, 297] on label "-121/8" at bounding box center [376, 293] width 134 height 28
click at [385, 297] on input "-121/8" at bounding box center [380, 297] width 9 height 9
radio input "true"
click at [458, 341] on button "Volgende vraag" at bounding box center [376, 338] width 421 height 29
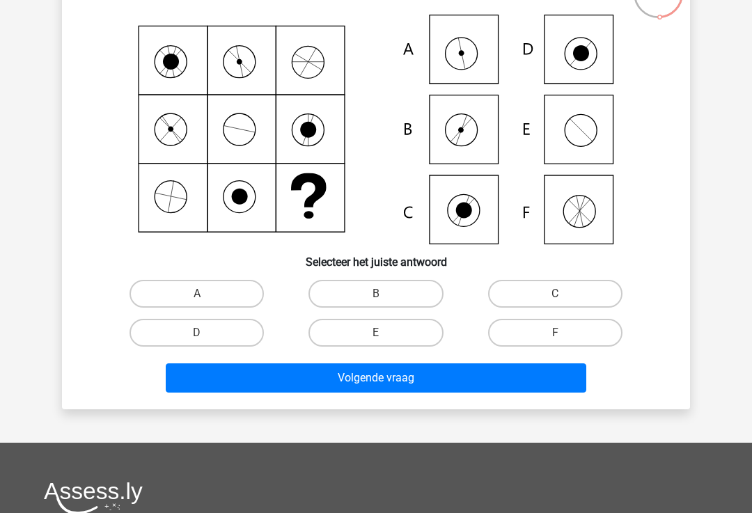
scroll to position [116, 0]
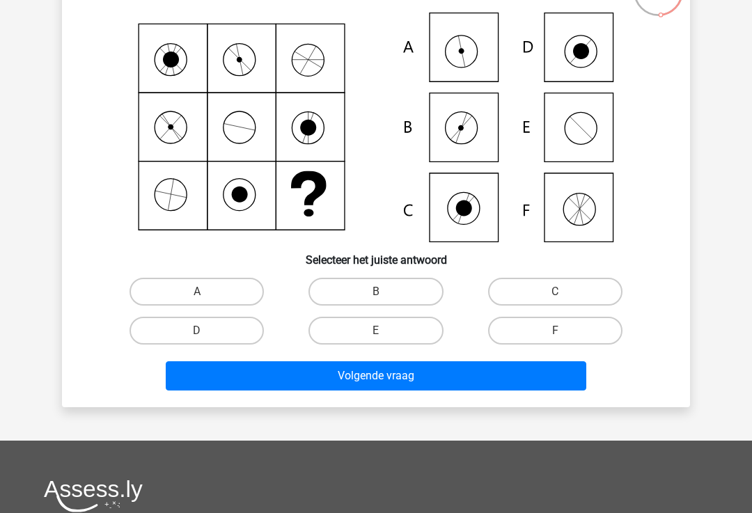
click at [385, 295] on input "B" at bounding box center [380, 296] width 9 height 9
radio input "true"
click at [361, 384] on button "Volgende vraag" at bounding box center [376, 376] width 421 height 29
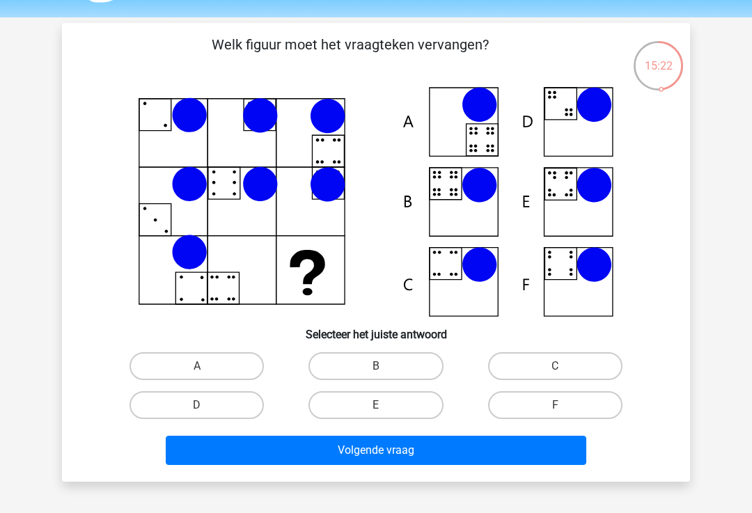
scroll to position [40, 0]
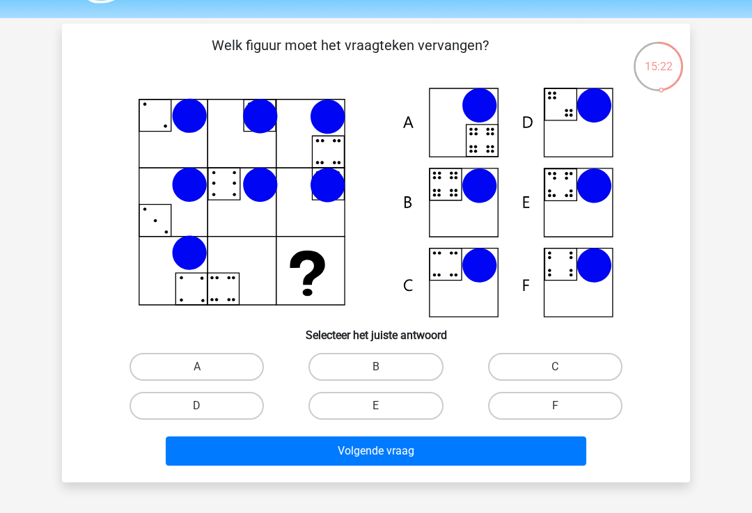
click at [240, 446] on button "Volgende vraag" at bounding box center [376, 451] width 421 height 29
click at [232, 446] on button "Volgende vraag" at bounding box center [376, 451] width 421 height 29
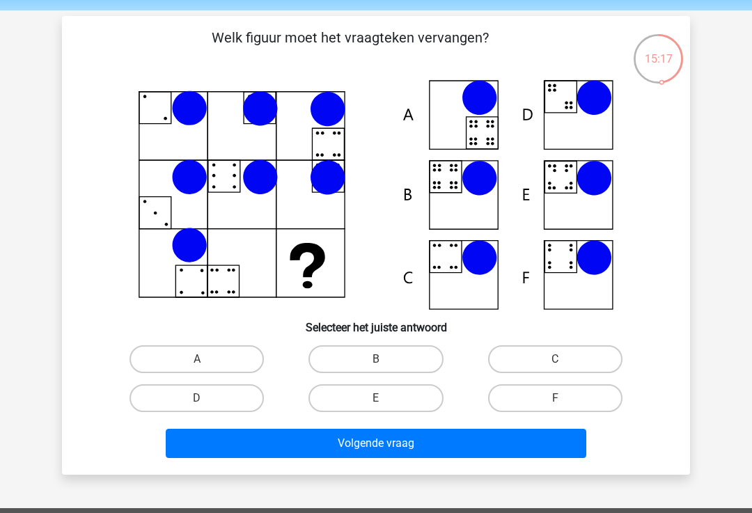
scroll to position [45, 0]
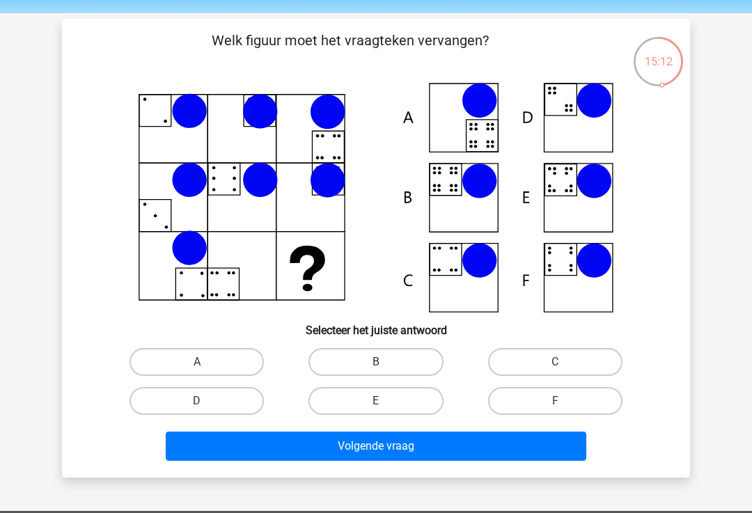
click at [163, 401] on label "D" at bounding box center [197, 401] width 134 height 28
click at [197, 401] on input "D" at bounding box center [201, 405] width 9 height 9
radio input "true"
click at [182, 442] on button "Volgende vraag" at bounding box center [376, 446] width 421 height 29
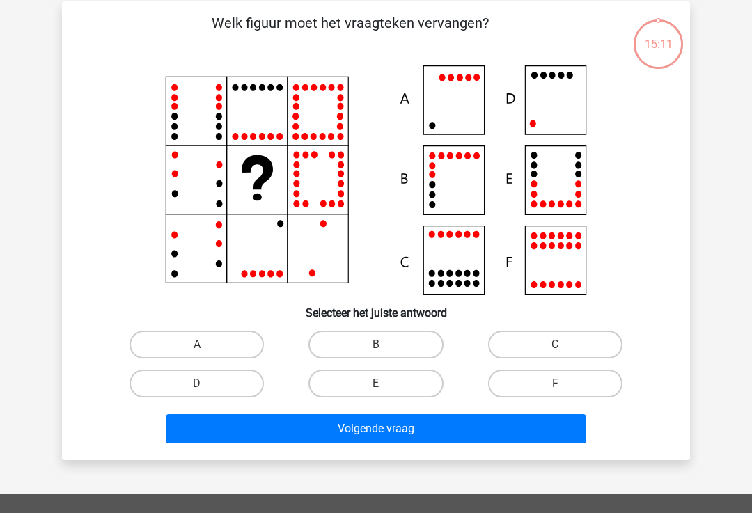
scroll to position [64, 0]
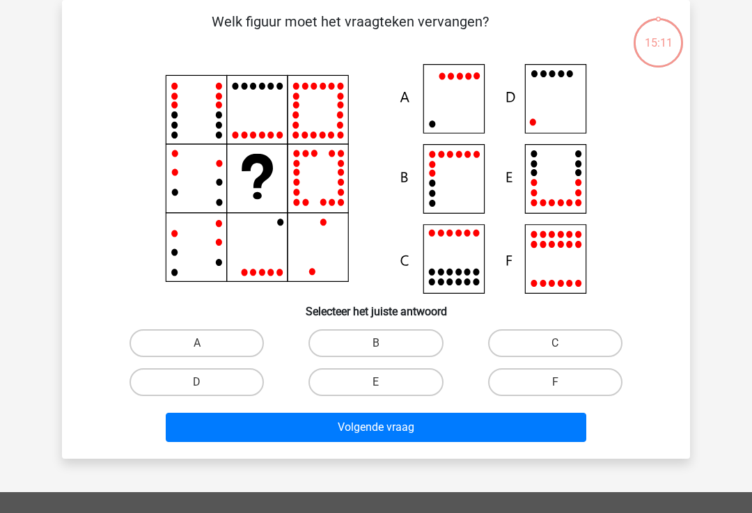
click at [147, 357] on label "A" at bounding box center [197, 343] width 134 height 28
click at [197, 352] on input "A" at bounding box center [201, 347] width 9 height 9
radio input "true"
click at [180, 433] on button "Volgende vraag" at bounding box center [376, 427] width 421 height 29
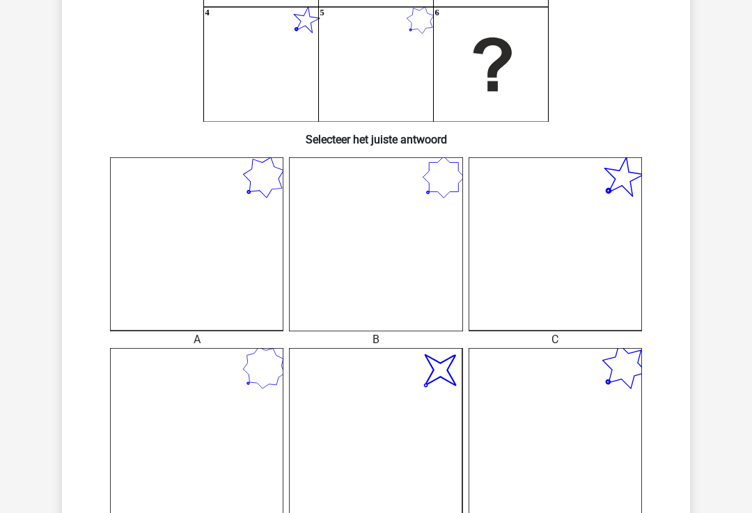
click at [163, 368] on icon at bounding box center [196, 434] width 173 height 173
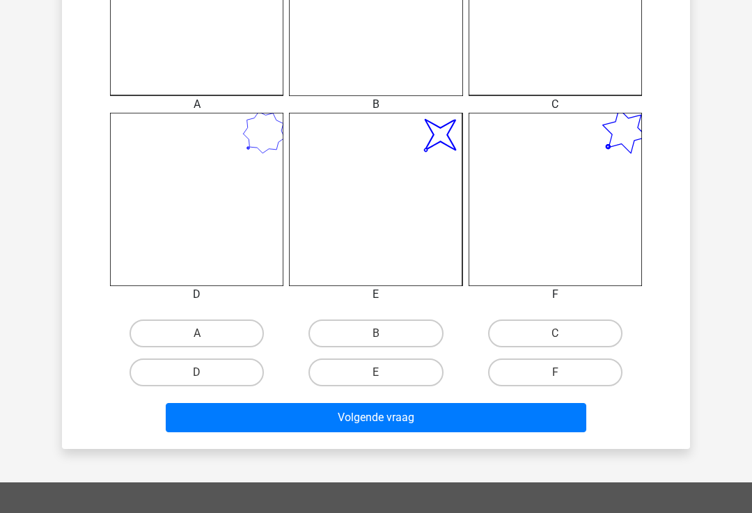
click at [173, 359] on label "D" at bounding box center [197, 373] width 134 height 28
click at [197, 373] on input "D" at bounding box center [201, 377] width 9 height 9
radio input "true"
click at [190, 423] on button "Volgende vraag" at bounding box center [376, 417] width 421 height 29
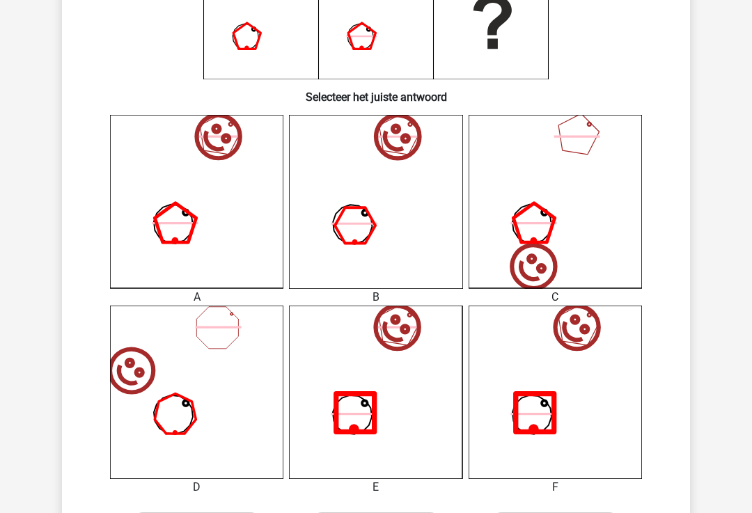
scroll to position [313, 0]
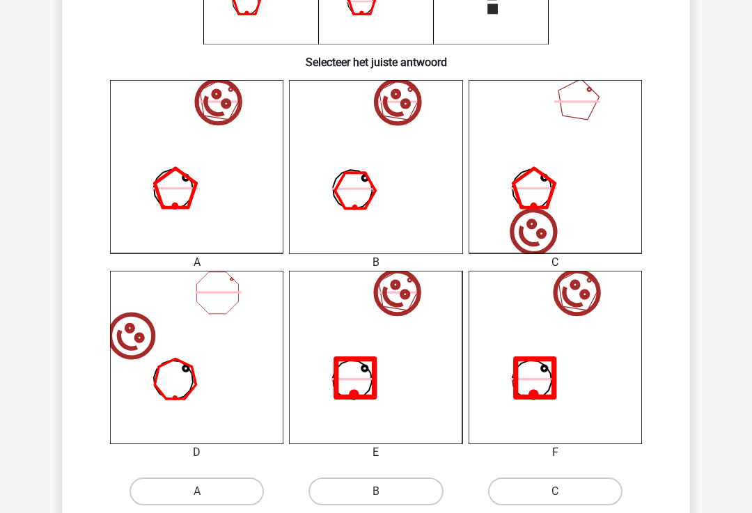
click at [170, 485] on label "A" at bounding box center [197, 492] width 134 height 28
click at [197, 492] on input "A" at bounding box center [201, 496] width 9 height 9
radio input "true"
click at [189, 504] on label "A" at bounding box center [197, 492] width 134 height 28
click at [197, 501] on input "A" at bounding box center [201, 496] width 9 height 9
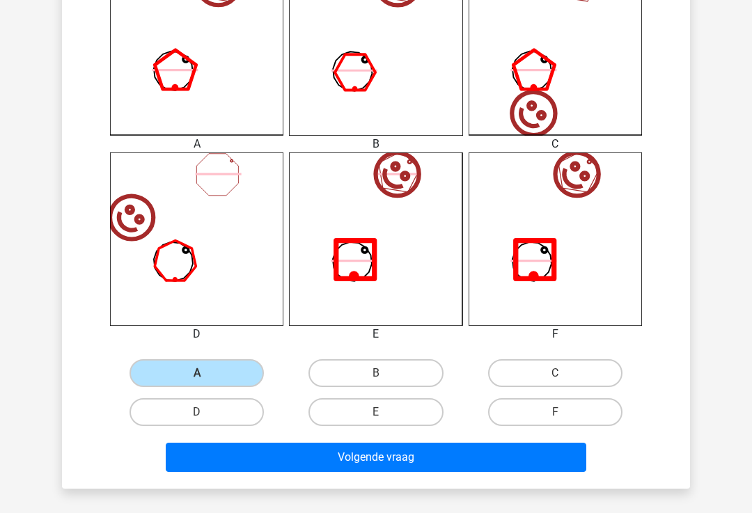
click at [215, 458] on button "Volgende vraag" at bounding box center [376, 457] width 421 height 29
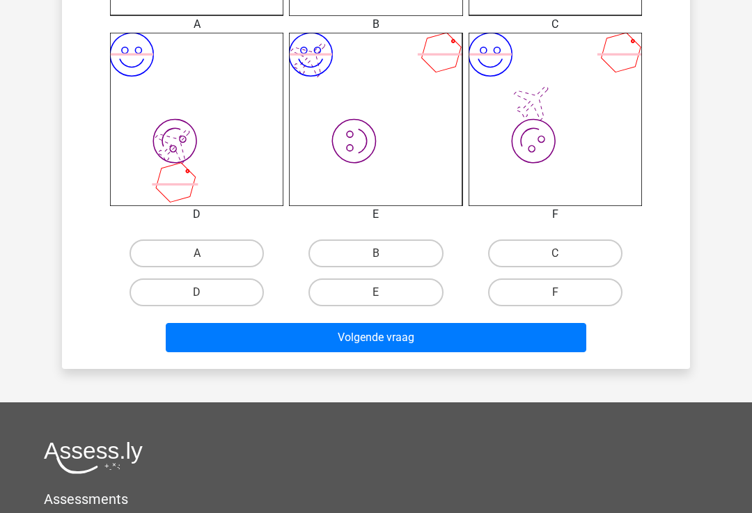
scroll to position [598, 0]
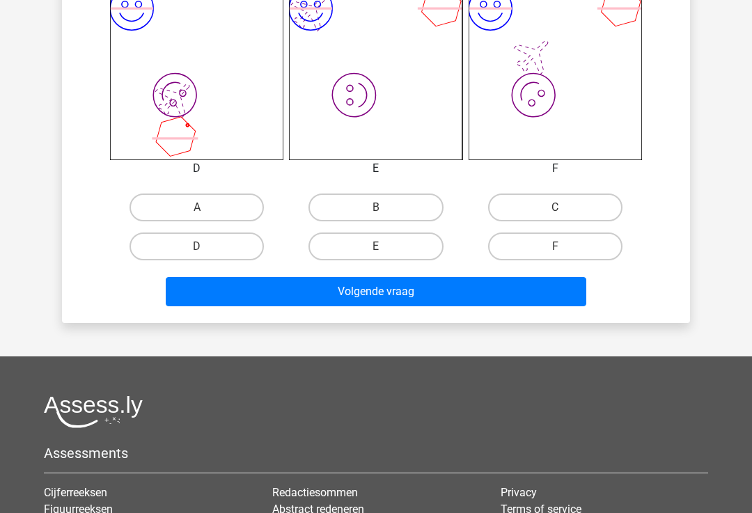
click at [615, 237] on label "F" at bounding box center [555, 247] width 134 height 28
click at [564, 247] on input "F" at bounding box center [559, 251] width 9 height 9
radio input "true"
click at [599, 251] on label "F" at bounding box center [555, 247] width 134 height 28
click at [564, 251] on input "F" at bounding box center [559, 251] width 9 height 9
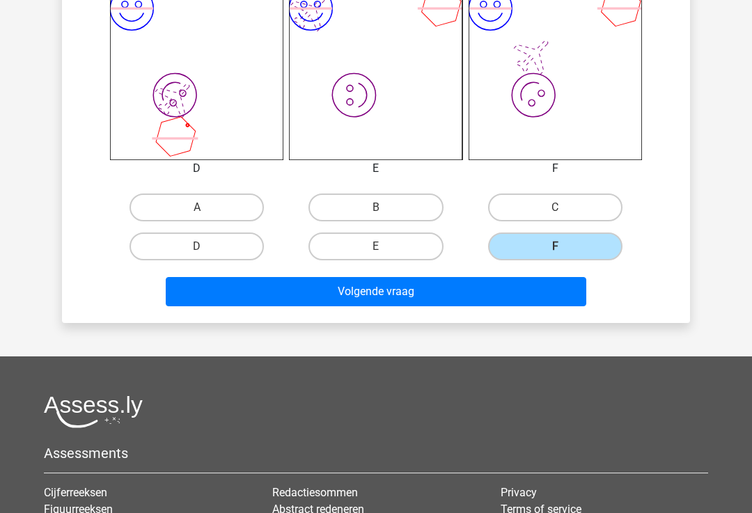
click at [577, 292] on button "Volgende vraag" at bounding box center [376, 291] width 421 height 29
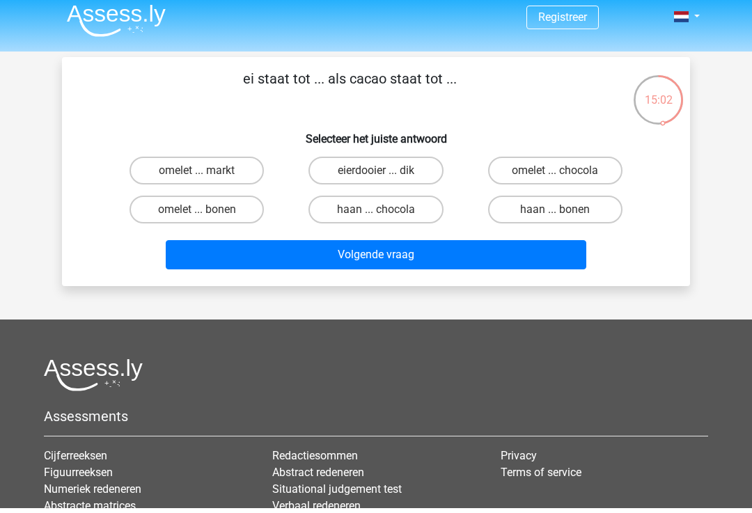
scroll to position [0, 0]
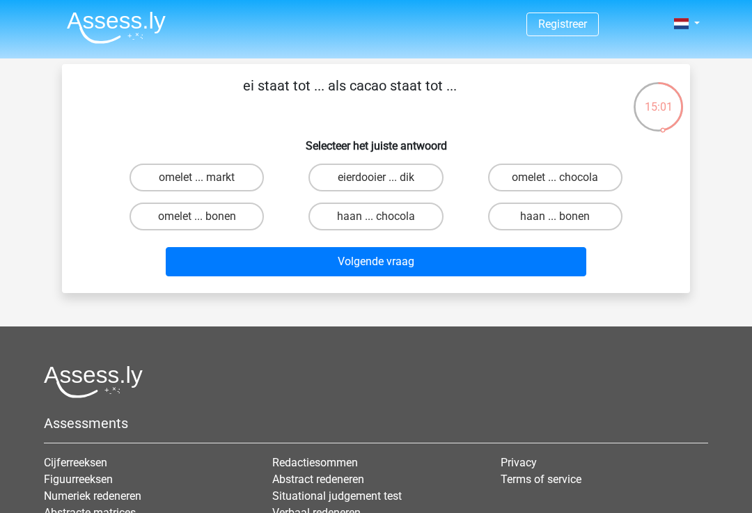
click at [589, 229] on label "haan ... bonen" at bounding box center [555, 217] width 134 height 28
click at [564, 226] on input "haan ... bonen" at bounding box center [559, 221] width 9 height 9
radio input "true"
click at [594, 220] on label "haan ... bonen" at bounding box center [555, 217] width 134 height 28
click at [564, 220] on input "haan ... bonen" at bounding box center [559, 221] width 9 height 9
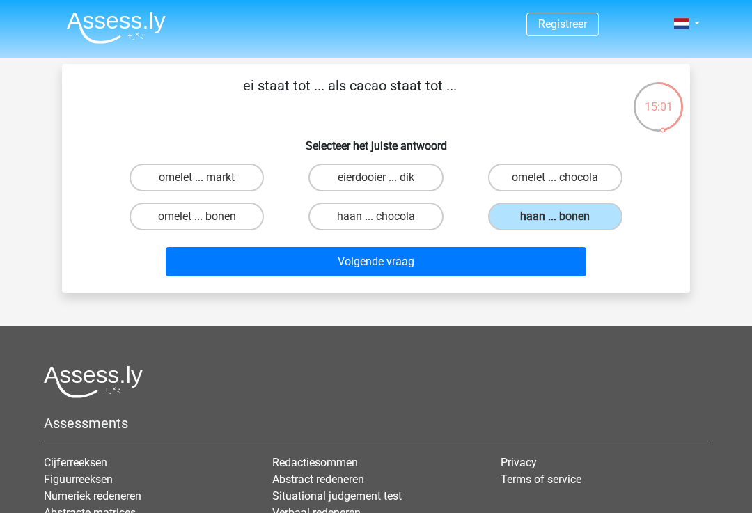
click at [544, 274] on button "Volgende vraag" at bounding box center [376, 261] width 421 height 29
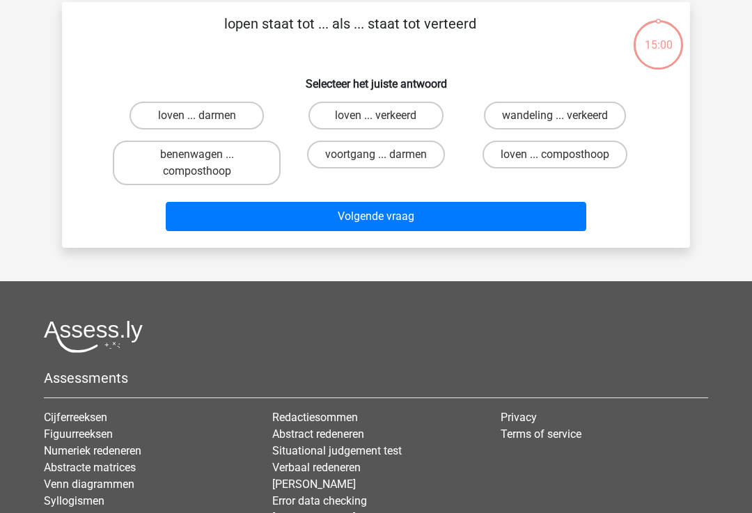
click at [550, 335] on div at bounding box center [376, 336] width 665 height 33
click at [180, 161] on label "benenwagen ... composthoop" at bounding box center [197, 163] width 168 height 45
click at [197, 161] on input "benenwagen ... composthoop" at bounding box center [201, 159] width 9 height 9
radio input "true"
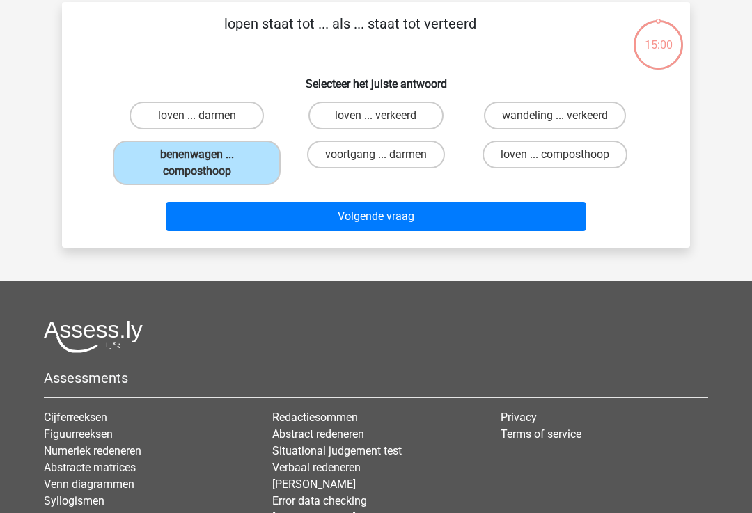
click at [524, 231] on button "Volgende vraag" at bounding box center [376, 216] width 421 height 29
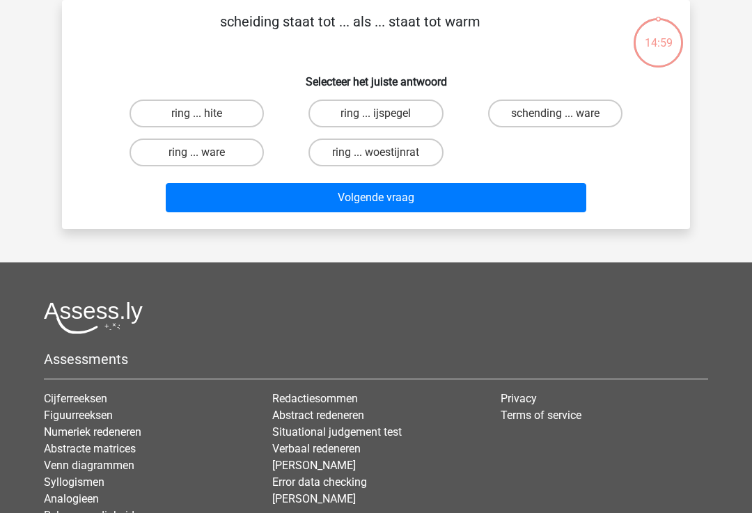
click at [155, 165] on label "ring ... ware" at bounding box center [197, 153] width 134 height 28
click at [197, 162] on input "ring ... ware" at bounding box center [201, 157] width 9 height 9
radio input "true"
click at [152, 152] on label "ring ... ware" at bounding box center [197, 153] width 134 height 28
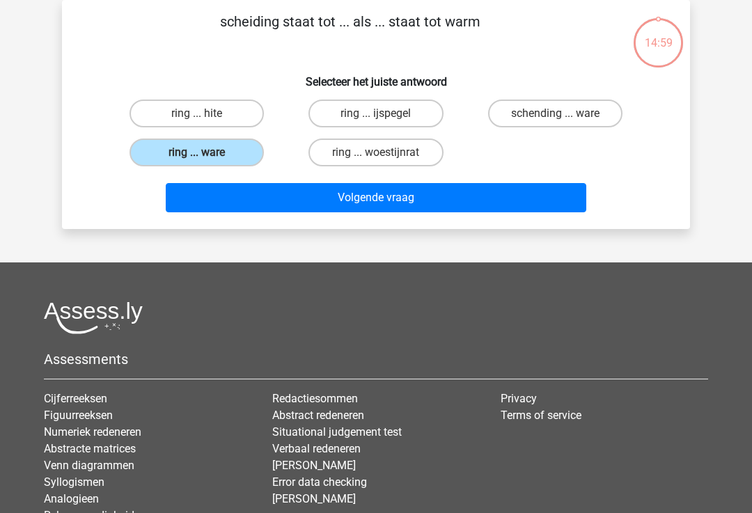
click at [197, 153] on input "ring ... ware" at bounding box center [201, 157] width 9 height 9
click at [552, 212] on button "Volgende vraag" at bounding box center [376, 197] width 421 height 29
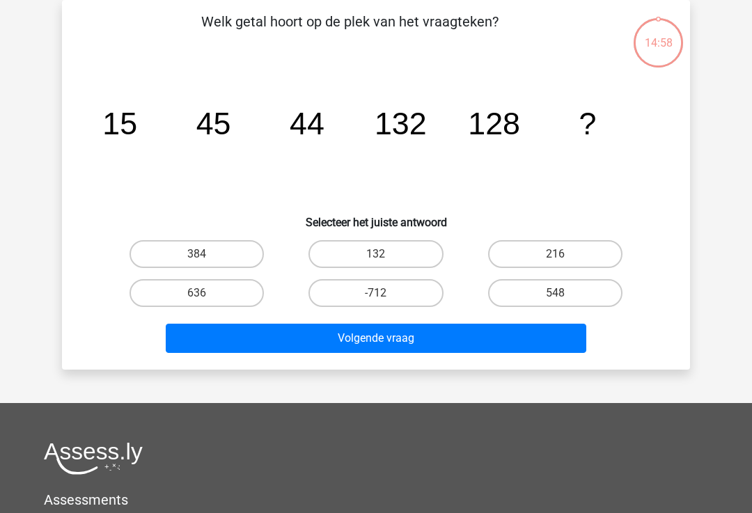
click at [179, 244] on label "384" at bounding box center [197, 254] width 134 height 28
click at [197, 254] on input "384" at bounding box center [201, 258] width 9 height 9
radio input "true"
click at [518, 351] on button "Volgende vraag" at bounding box center [376, 338] width 421 height 29
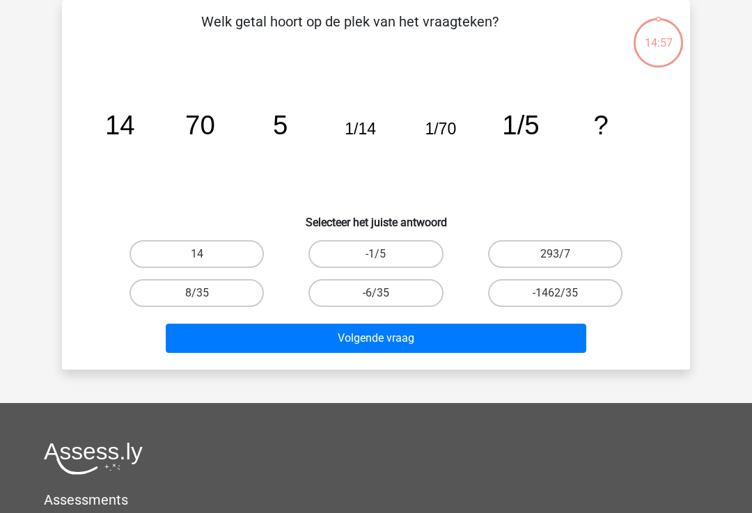
click at [167, 261] on label "14" at bounding box center [197, 254] width 134 height 28
click at [197, 261] on input "14" at bounding box center [201, 258] width 9 height 9
radio input "true"
click at [531, 338] on button "Volgende vraag" at bounding box center [376, 338] width 421 height 29
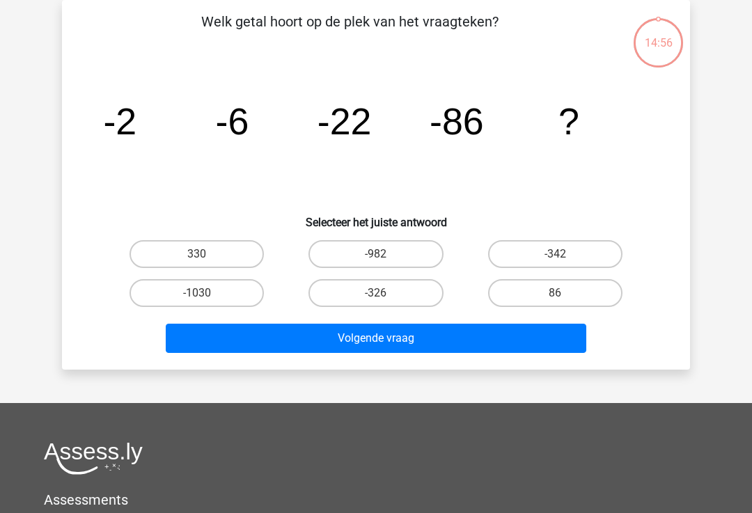
click at [173, 285] on label "-1030" at bounding box center [197, 293] width 134 height 28
click at [197, 293] on input "-1030" at bounding box center [201, 297] width 9 height 9
radio input "true"
click at [531, 343] on button "Volgende vraag" at bounding box center [376, 338] width 421 height 29
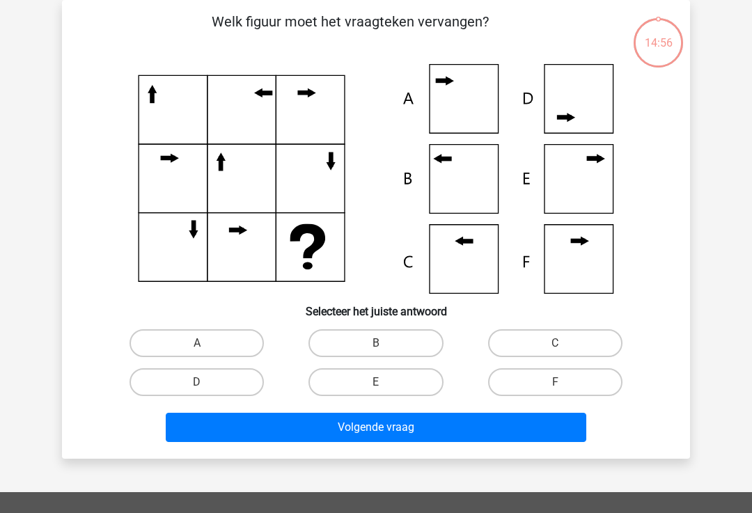
click at [157, 248] on icon at bounding box center [375, 179] width 561 height 230
click at [168, 350] on label "A" at bounding box center [197, 343] width 134 height 28
click at [197, 350] on input "A" at bounding box center [201, 347] width 9 height 9
radio input "true"
click at [525, 433] on button "Volgende vraag" at bounding box center [376, 427] width 421 height 29
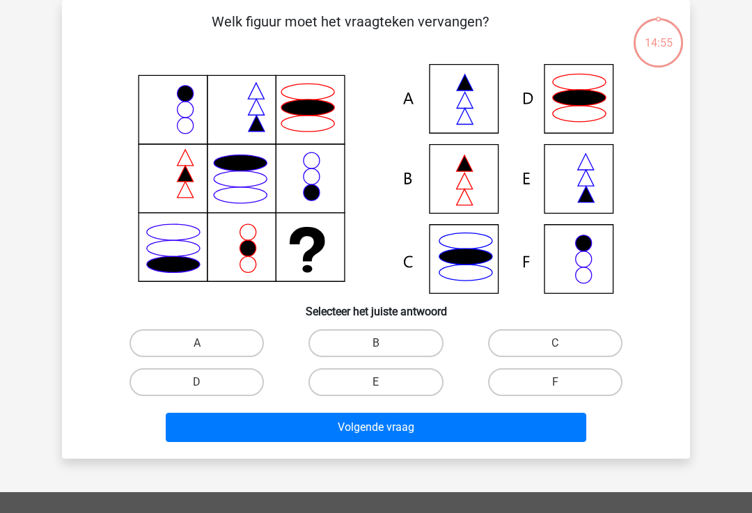
click at [525, 423] on button "Volgende vraag" at bounding box center [376, 427] width 421 height 29
click at [526, 419] on button "Volgende vraag" at bounding box center [376, 427] width 421 height 29
click at [524, 424] on button "Volgende vraag" at bounding box center [376, 427] width 421 height 29
click at [169, 379] on label "D" at bounding box center [197, 382] width 134 height 28
click at [197, 382] on input "D" at bounding box center [201, 386] width 9 height 9
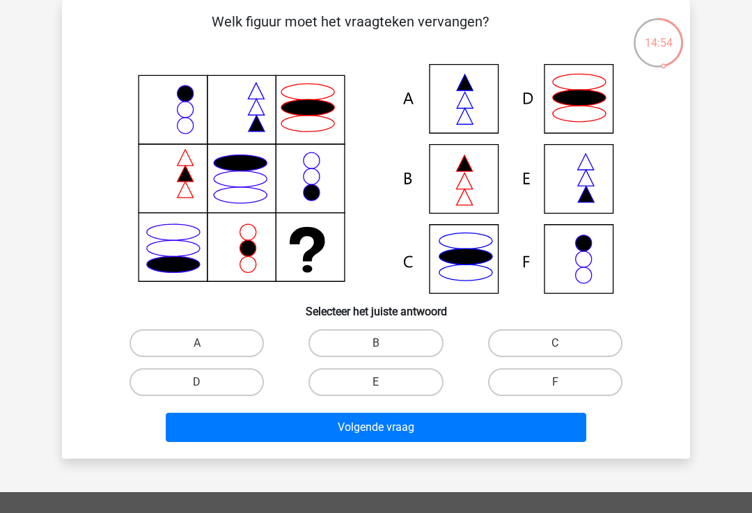
radio input "true"
click at [526, 426] on button "Volgende vraag" at bounding box center [376, 427] width 421 height 29
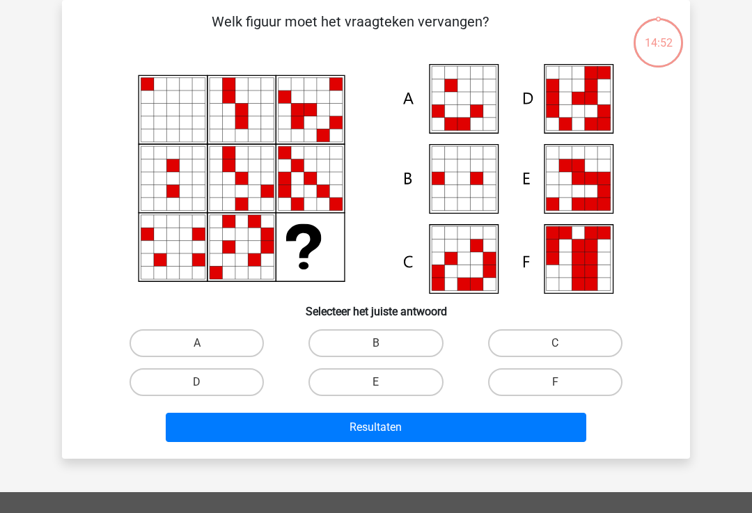
click at [523, 424] on button "Resultaten" at bounding box center [376, 427] width 421 height 29
click at [164, 374] on label "D" at bounding box center [197, 382] width 134 height 28
click at [197, 382] on input "D" at bounding box center [201, 386] width 9 height 9
radio input "true"
click at [525, 421] on button "Resultaten" at bounding box center [376, 427] width 421 height 29
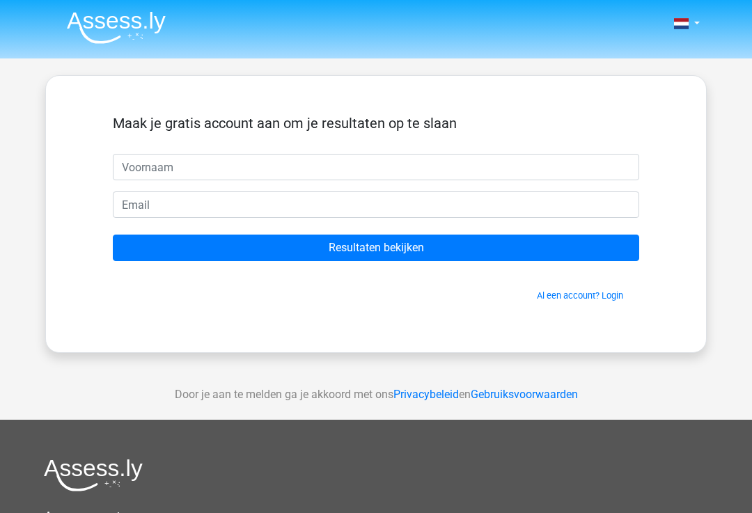
scroll to position [140, 0]
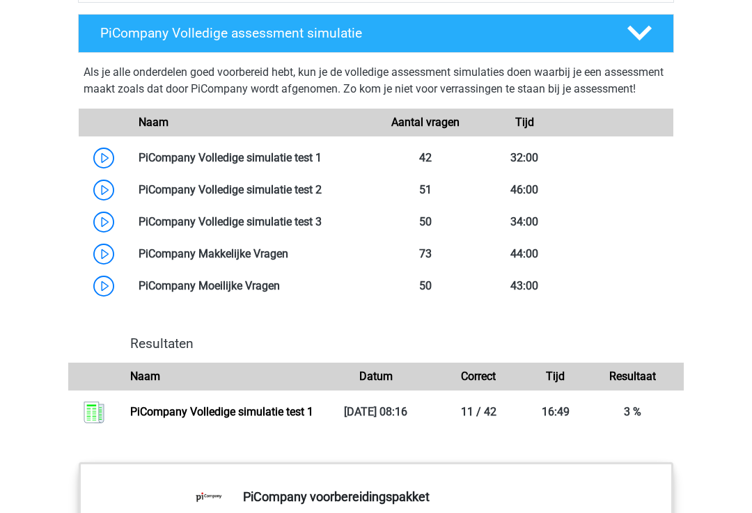
scroll to position [1148, 0]
